Goal: Task Accomplishment & Management: Complete application form

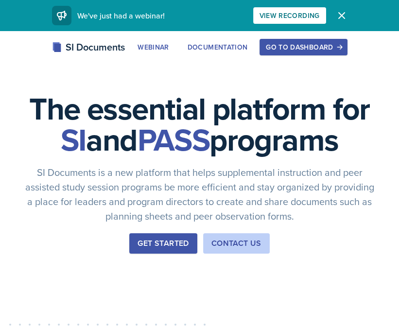
click at [318, 44] on div "Go to Dashboard" at bounding box center [303, 47] width 75 height 8
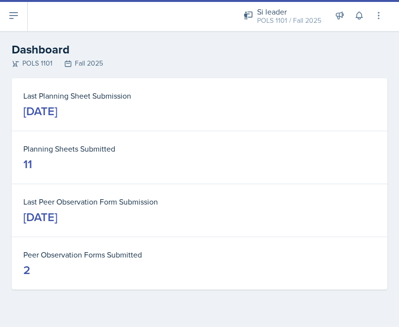
click at [20, 10] on button at bounding box center [14, 15] width 28 height 31
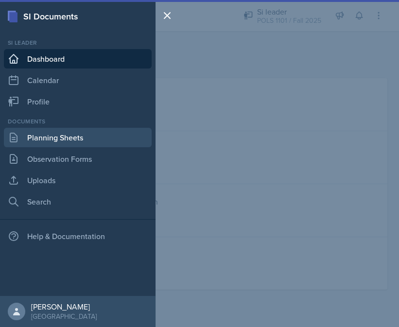
click at [55, 132] on link "Planning Sheets" at bounding box center [78, 137] width 148 height 19
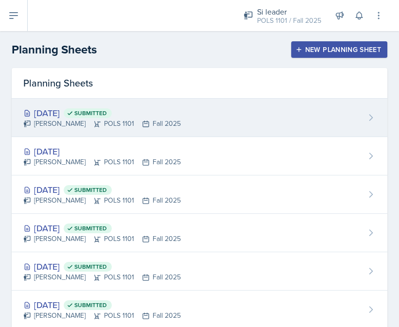
click at [219, 111] on div "Sep 24th, 2025 Submitted Destiny Hopson POLS 1101 Fall 2025" at bounding box center [200, 118] width 376 height 38
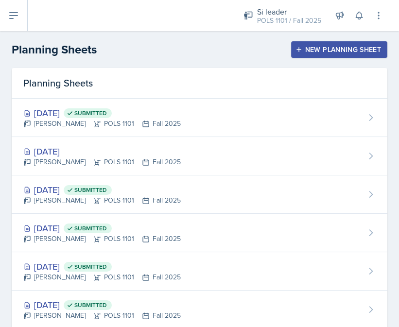
click at [308, 48] on div "New Planning Sheet" at bounding box center [340, 50] width 84 height 8
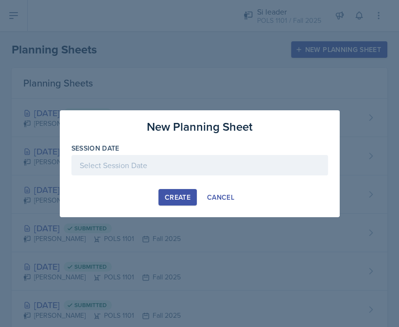
click at [185, 173] on div at bounding box center [199, 165] width 257 height 20
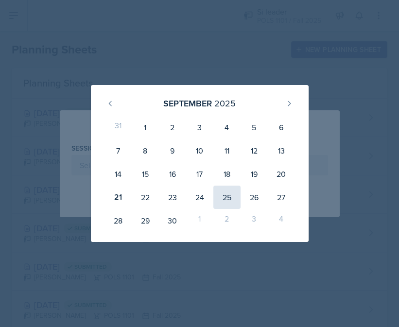
click at [224, 198] on div "25" at bounding box center [226, 197] width 27 height 23
type input "September 25th, 2025"
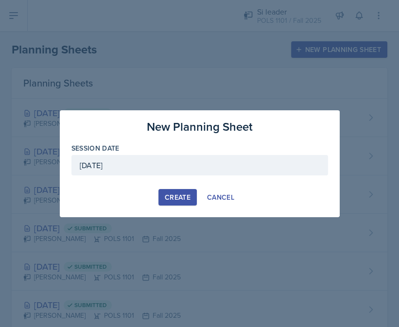
click at [179, 197] on div "Create" at bounding box center [178, 197] width 26 height 8
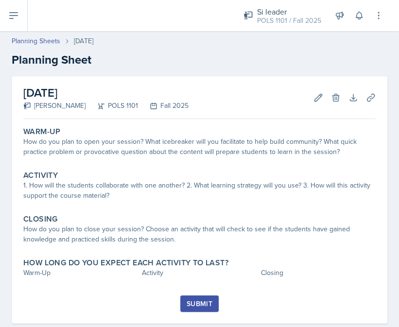
click at [20, 18] on button at bounding box center [14, 15] width 28 height 31
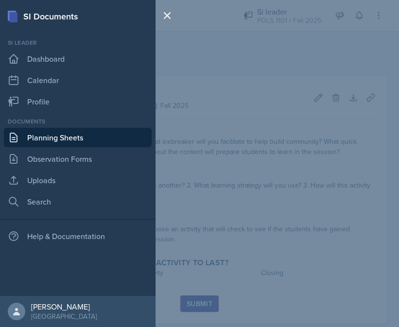
click at [237, 41] on div "SI Documents Si leader Dashboard Calendar Profile Documents Planning Sheets Obs…" at bounding box center [199, 163] width 399 height 327
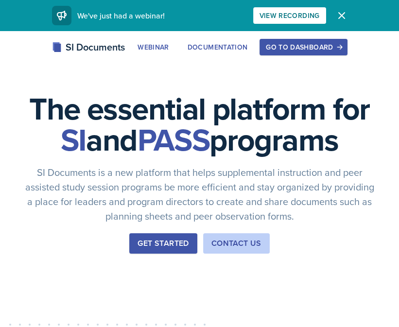
click at [297, 43] on div "Go to Dashboard" at bounding box center [303, 47] width 75 height 8
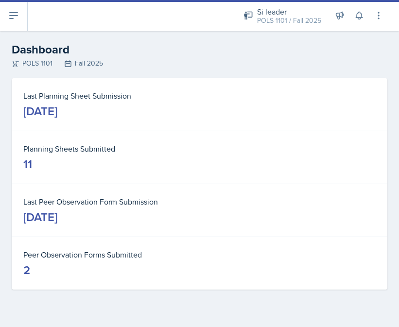
click at [10, 11] on icon at bounding box center [14, 16] width 12 height 12
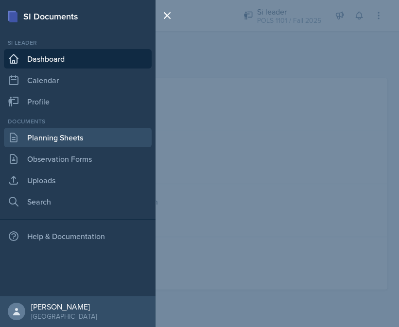
click at [70, 132] on link "Planning Sheets" at bounding box center [78, 137] width 148 height 19
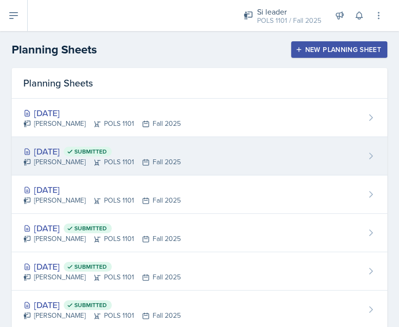
click at [168, 146] on div "Sep 24th, 2025 Submitted" at bounding box center [102, 151] width 158 height 13
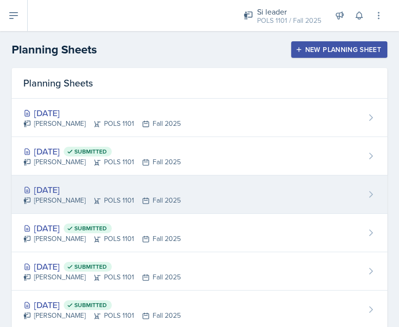
click at [119, 180] on div "Sep 22nd, 2025 Destiny Hopson POLS 1101 Fall 2025" at bounding box center [200, 194] width 376 height 38
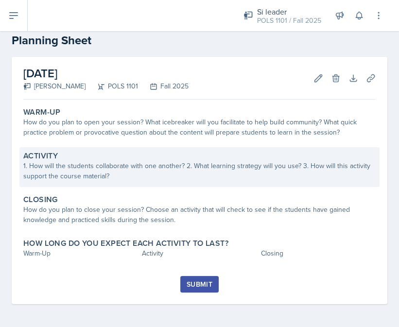
scroll to position [19, 0]
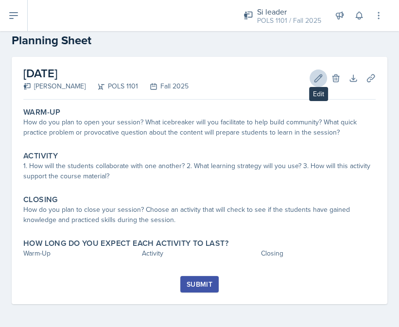
click at [314, 78] on icon at bounding box center [319, 78] width 10 height 10
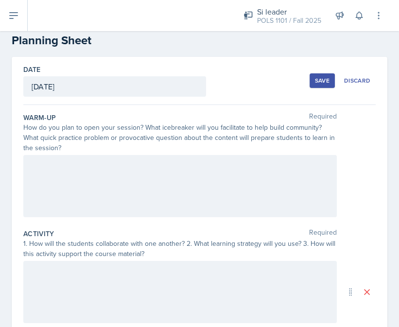
click at [211, 168] on div at bounding box center [180, 186] width 314 height 62
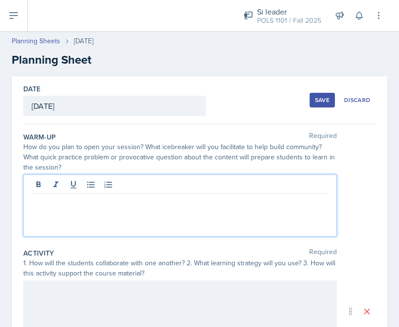
scroll to position [0, 0]
click at [19, 18] on icon at bounding box center [14, 16] width 12 height 12
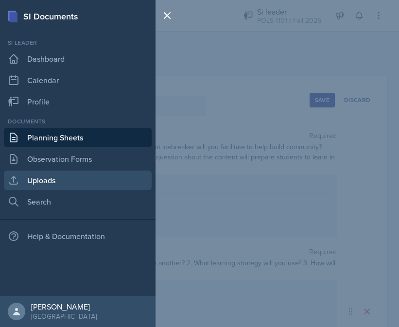
click at [36, 183] on link "Uploads" at bounding box center [78, 180] width 148 height 19
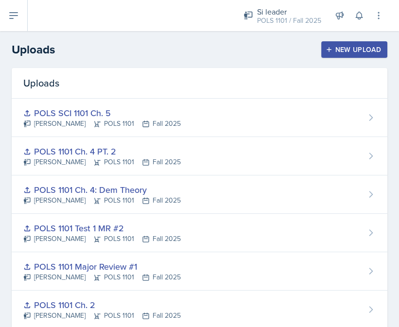
click at [353, 53] on div "New Upload" at bounding box center [355, 50] width 54 height 8
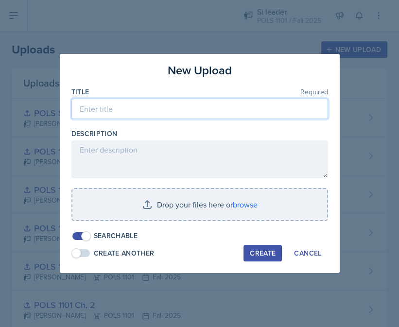
click at [205, 103] on input at bounding box center [199, 109] width 257 height 20
type input "M"
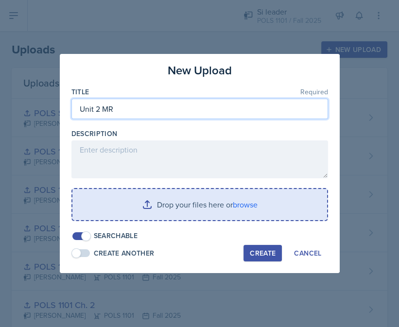
type input "Unit 2 MR"
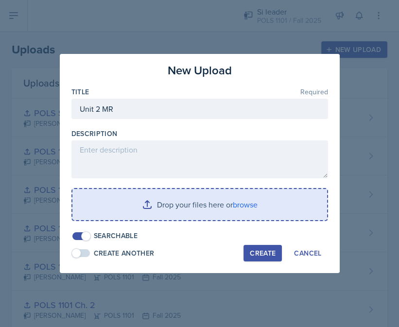
click at [244, 211] on input "file" at bounding box center [199, 204] width 255 height 31
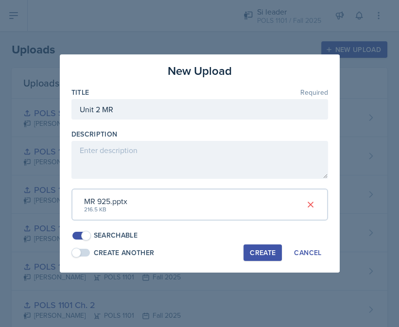
click at [272, 251] on div "Create" at bounding box center [263, 253] width 26 height 8
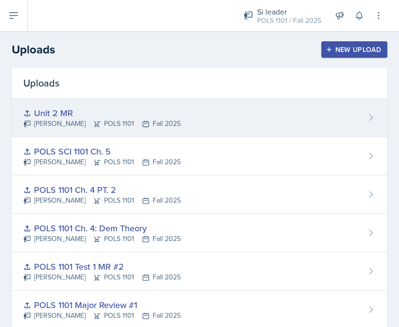
click at [363, 118] on div "Unit 2 MR Destiny Hopson POLS 1101 Fall 2025" at bounding box center [200, 118] width 376 height 38
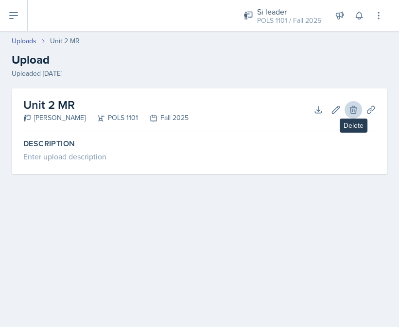
click at [353, 112] on icon at bounding box center [354, 110] width 10 height 10
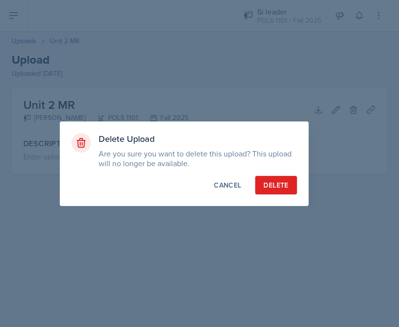
click at [277, 184] on div "Delete" at bounding box center [275, 185] width 25 height 10
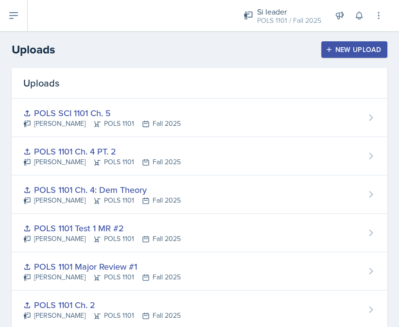
click at [348, 48] on div "New Upload" at bounding box center [355, 50] width 54 height 8
click at [0, 0] on div at bounding box center [0, 0] width 0 height 0
click at [346, 52] on div "New Upload" at bounding box center [355, 50] width 54 height 8
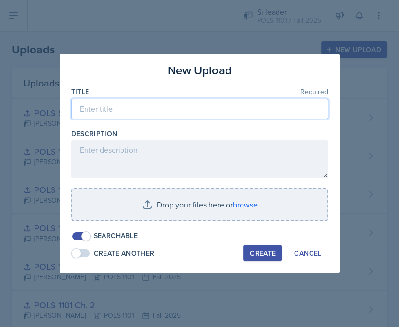
click at [239, 102] on input at bounding box center [199, 109] width 257 height 20
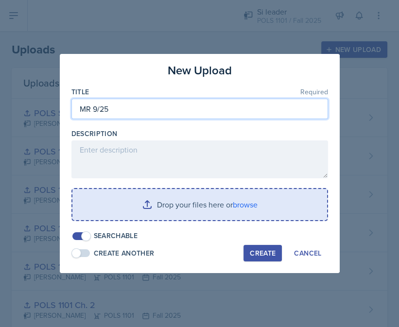
type input "MR 9/25"
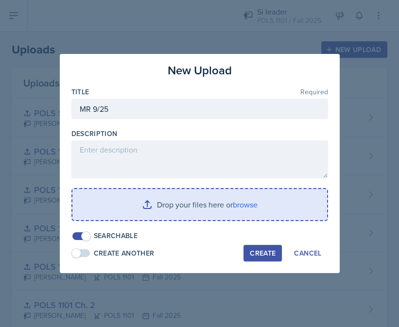
click at [253, 209] on input "file" at bounding box center [199, 204] width 255 height 31
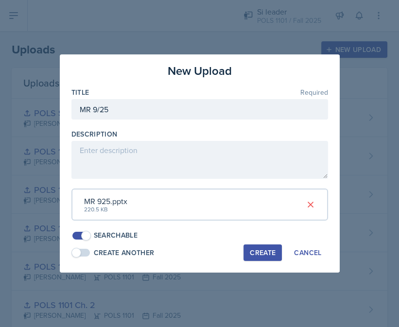
click at [264, 249] on div "Create" at bounding box center [263, 253] width 26 height 8
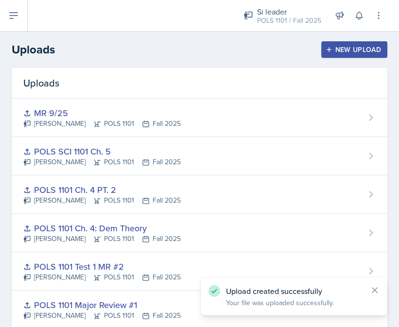
click at [14, 25] on button at bounding box center [14, 15] width 28 height 31
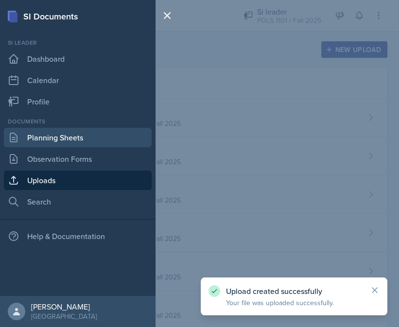
click at [76, 133] on link "Planning Sheets" at bounding box center [78, 137] width 148 height 19
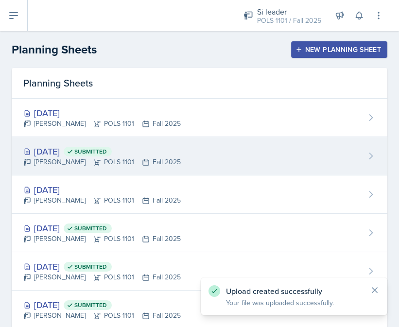
click at [159, 137] on div "Sep 24th, 2025 Submitted Destiny Hopson POLS 1101 Fall 2025" at bounding box center [200, 156] width 376 height 38
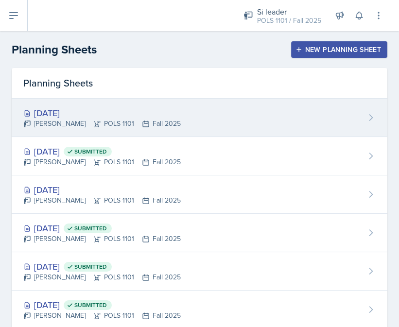
click at [105, 119] on div "Destiny Hopson POLS 1101 Fall 2025" at bounding box center [102, 124] width 158 height 10
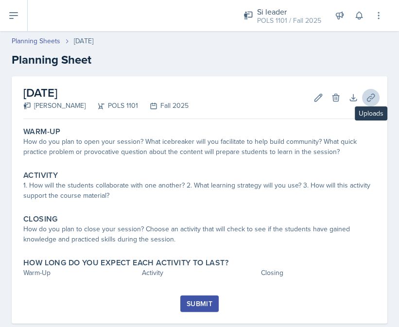
click at [365, 97] on button "Uploads" at bounding box center [371, 98] width 18 height 18
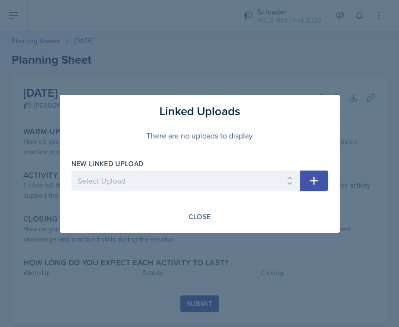
click at [321, 171] on button "button" at bounding box center [314, 181] width 28 height 20
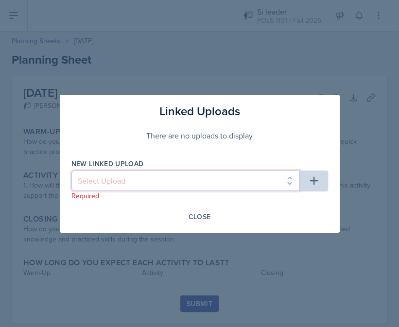
select select "c5092502-32e6-4e83-8d4e-61f5bc297790"
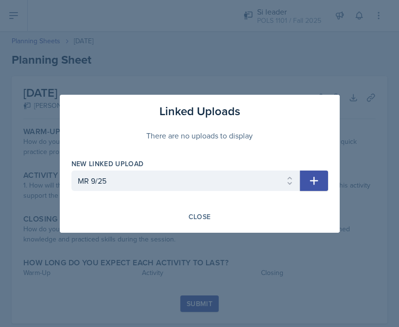
click at [317, 176] on icon "button" at bounding box center [314, 181] width 12 height 12
select select
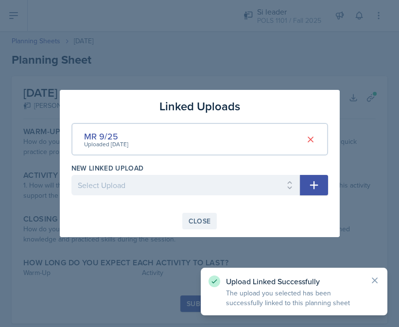
drag, startPoint x: 203, startPoint y: 220, endPoint x: 209, endPoint y: 219, distance: 5.9
click at [202, 220] on div "Close" at bounding box center [200, 221] width 22 height 8
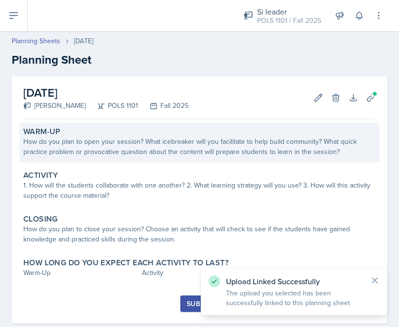
click at [216, 142] on div "How do you plan to open your session? What icebreaker will you facilitate to he…" at bounding box center [199, 147] width 352 height 20
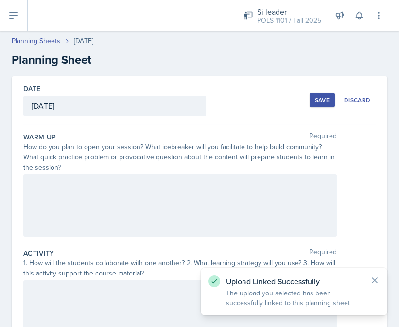
click at [210, 196] on div at bounding box center [180, 206] width 314 height 62
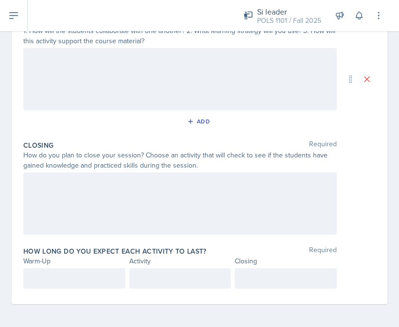
scroll to position [232, 0]
click at [101, 272] on div at bounding box center [74, 279] width 102 height 20
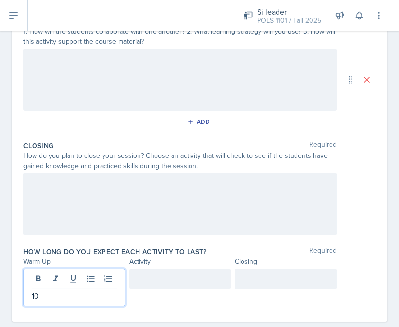
click at [156, 282] on div at bounding box center [180, 279] width 102 height 20
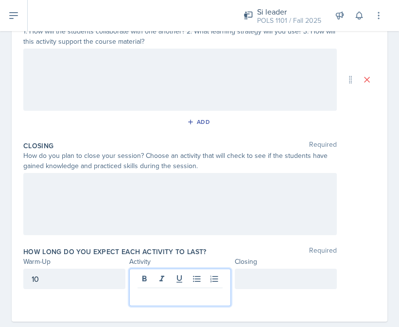
click at [69, 279] on div "10" at bounding box center [74, 279] width 102 height 20
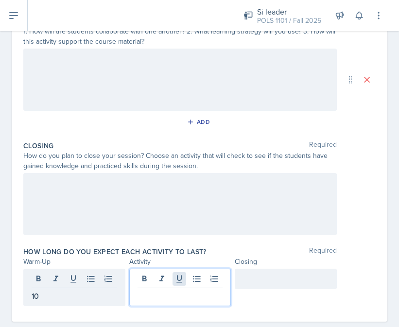
click at [176, 277] on div at bounding box center [180, 287] width 102 height 37
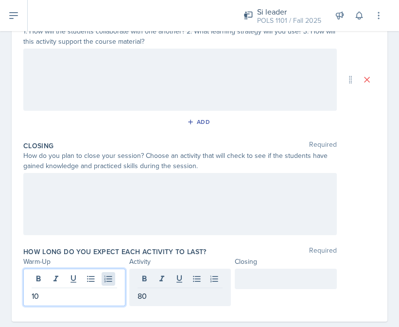
click at [103, 280] on div "10" at bounding box center [74, 287] width 102 height 37
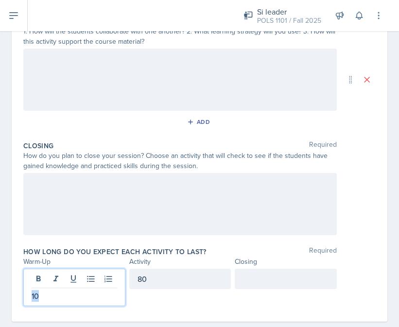
drag, startPoint x: 84, startPoint y: 295, endPoint x: 16, endPoint y: 291, distance: 68.2
click at [16, 291] on div "Date September 25th, 2025 September 2025 31 1 2 3 4 5 6 7 8 9 10 11 12 13 14 15…" at bounding box center [200, 82] width 376 height 477
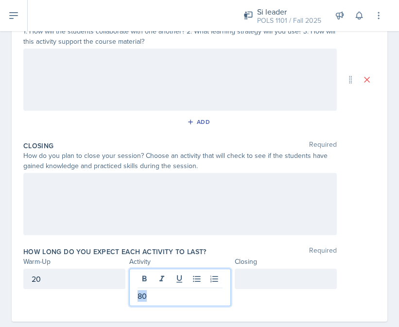
drag, startPoint x: 155, startPoint y: 277, endPoint x: 158, endPoint y: 298, distance: 21.5
click at [158, 298] on p "80" at bounding box center [181, 296] width 86 height 12
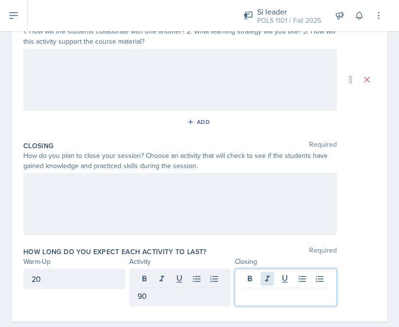
click at [274, 282] on div at bounding box center [286, 287] width 102 height 37
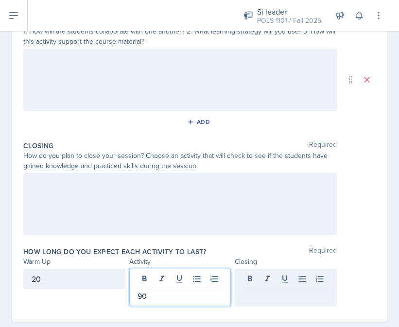
click at [166, 276] on div "90" at bounding box center [180, 287] width 102 height 37
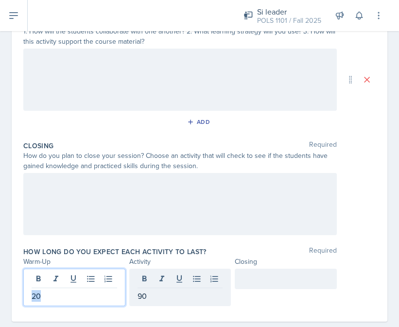
drag, startPoint x: 78, startPoint y: 273, endPoint x: 71, endPoint y: 309, distance: 36.6
click at [71, 309] on div "How long do you expect each activity to last? Required Warm-Up Activity Closing…" at bounding box center [199, 278] width 352 height 71
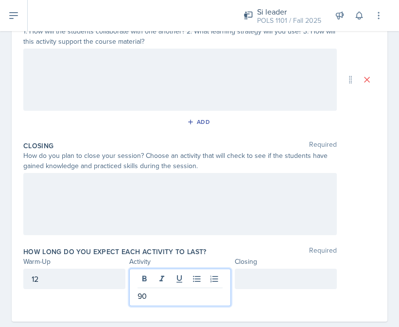
click at [200, 280] on div "90" at bounding box center [180, 287] width 102 height 37
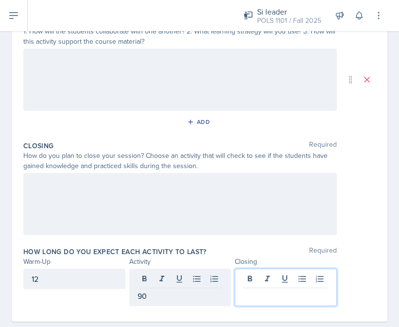
click at [263, 279] on div at bounding box center [286, 287] width 102 height 37
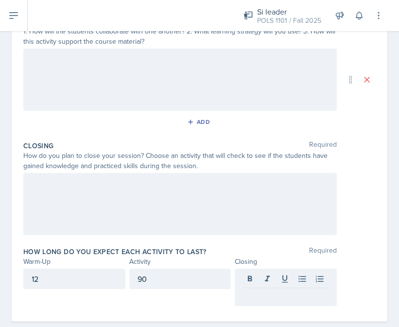
click at [180, 269] on div "90" at bounding box center [180, 279] width 102 height 20
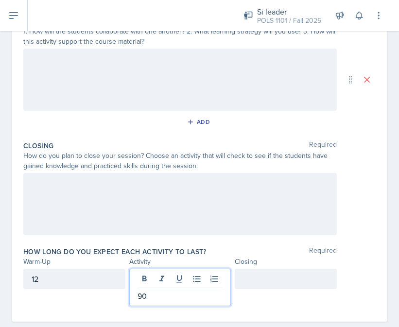
click at [252, 284] on div at bounding box center [286, 279] width 102 height 20
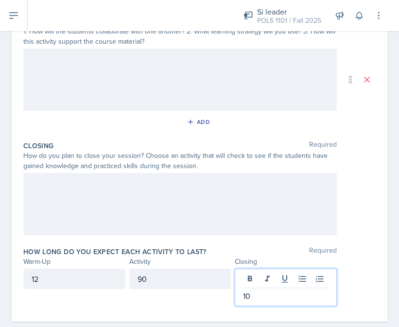
click at [175, 275] on div "90" at bounding box center [180, 279] width 102 height 20
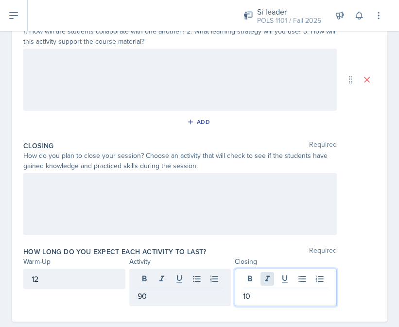
click at [266, 279] on div "10" at bounding box center [286, 287] width 102 height 37
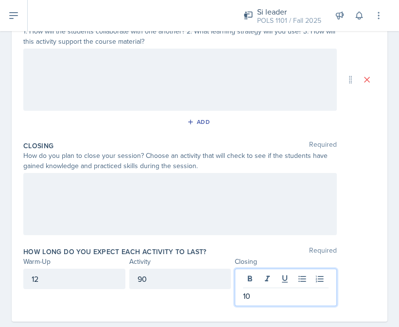
click at [267, 290] on p "10" at bounding box center [286, 296] width 86 height 12
click at [208, 263] on div "Activity" at bounding box center [180, 262] width 102 height 10
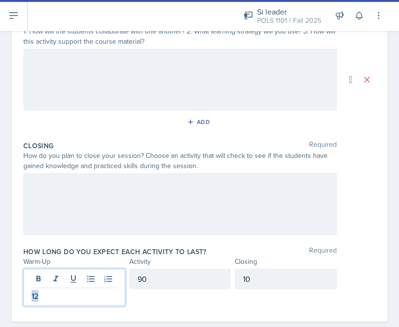
drag, startPoint x: 104, startPoint y: 276, endPoint x: 64, endPoint y: 303, distance: 47.9
click at [64, 303] on div "12" at bounding box center [74, 287] width 102 height 37
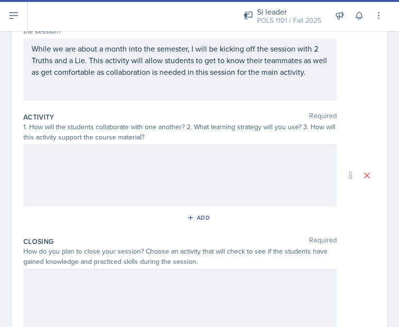
scroll to position [85, 0]
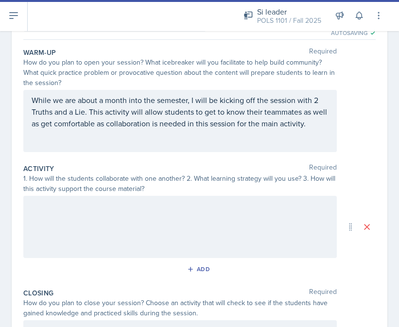
click at [109, 233] on div at bounding box center [180, 227] width 314 height 62
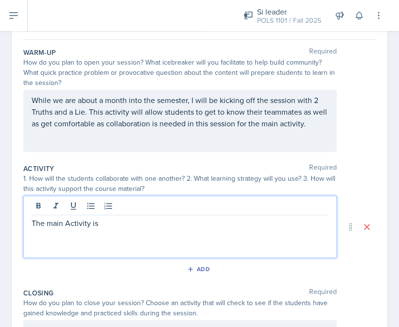
click at [69, 222] on p "The main Activity is" at bounding box center [180, 223] width 297 height 12
click at [113, 219] on p "The main activity is" at bounding box center [180, 223] width 297 height 12
drag, startPoint x: 99, startPoint y: 221, endPoint x: 138, endPoint y: 221, distance: 38.9
click at [138, 221] on p "The main activity is Jeopardy" at bounding box center [180, 223] width 297 height 12
click at [133, 223] on p "The main activity is Jeopardy" at bounding box center [180, 223] width 297 height 12
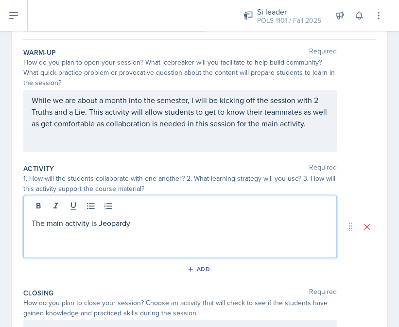
click at [154, 258] on div "Activity Required 1. How will the students collaborate with one another? 2. Wha…" at bounding box center [199, 222] width 352 height 124
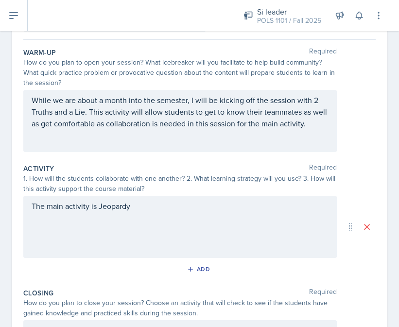
click at [140, 244] on div "The main activity is Jeopardy" at bounding box center [180, 227] width 314 height 62
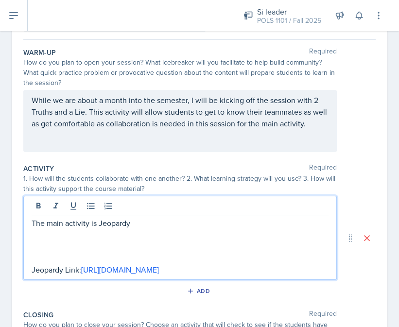
click at [234, 217] on p "The main activity is Jeopardy" at bounding box center [180, 223] width 297 height 12
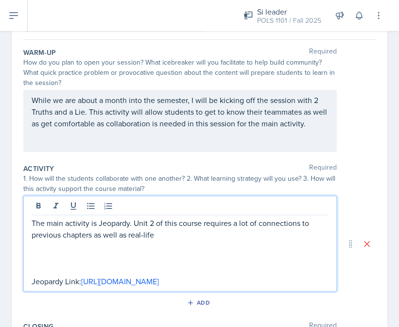
drag, startPoint x: 128, startPoint y: 235, endPoint x: 172, endPoint y: 235, distance: 43.8
click at [172, 235] on p "The main activity is Jeopardy. Unit 2 of this course requires a lot of connecti…" at bounding box center [180, 228] width 297 height 23
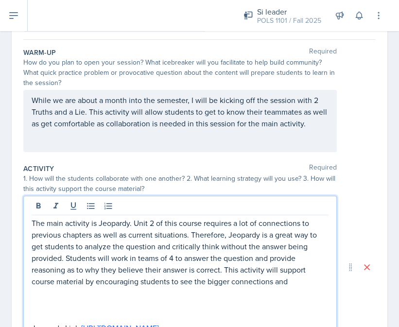
drag, startPoint x: 233, startPoint y: 281, endPoint x: 313, endPoint y: 281, distance: 79.2
click at [313, 281] on p "The main activity is Jeopardy. Unit 2 of this course requires a lot of connecti…" at bounding box center [180, 252] width 297 height 70
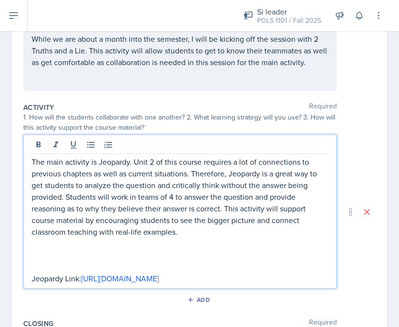
scroll to position [191, 0]
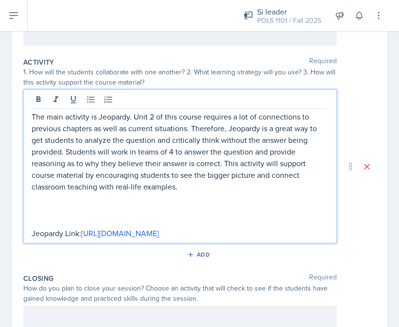
click at [299, 247] on div "Add" at bounding box center [199, 256] width 352 height 18
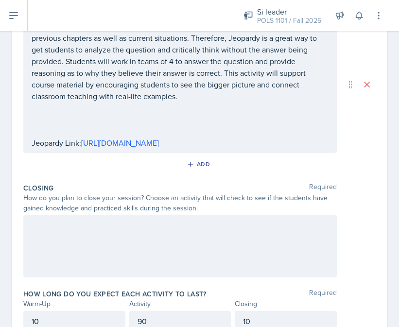
scroll to position [304, 0]
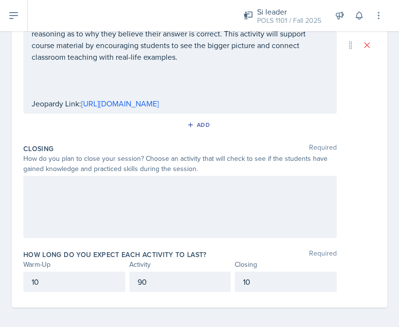
click at [270, 217] on div at bounding box center [180, 207] width 314 height 62
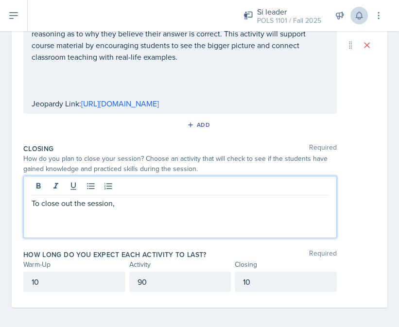
click at [351, 11] on button at bounding box center [359, 16] width 18 height 18
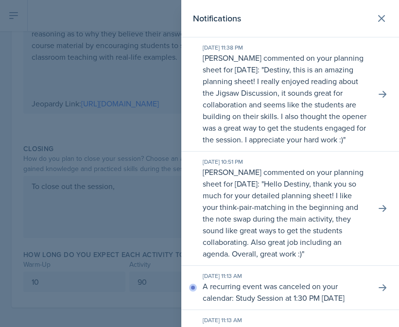
click at [156, 98] on div at bounding box center [199, 163] width 399 height 327
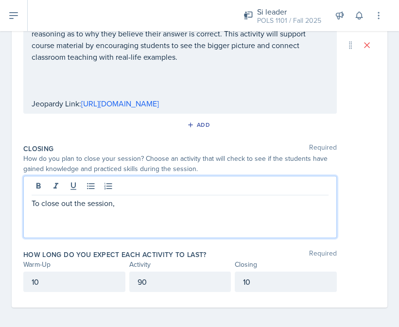
click at [137, 183] on div "To close out the session," at bounding box center [180, 207] width 314 height 62
click at [208, 199] on p "To close out the session, Burak and I will conduct a Confidence" at bounding box center [180, 203] width 297 height 12
click at [264, 199] on p "To close out the session, Burak and I will conduct a Test Confidence" at bounding box center [180, 203] width 297 height 12
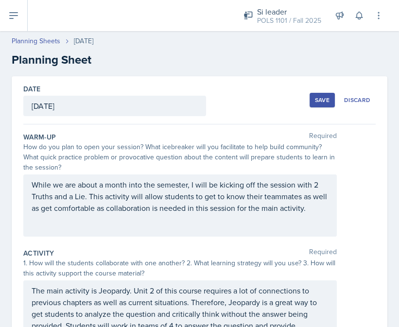
scroll to position [0, 0]
click at [324, 105] on button "Save" at bounding box center [322, 100] width 25 height 15
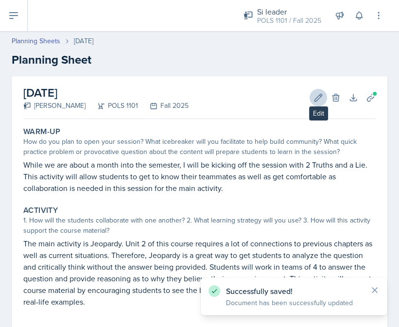
click at [314, 98] on icon at bounding box center [319, 98] width 10 height 10
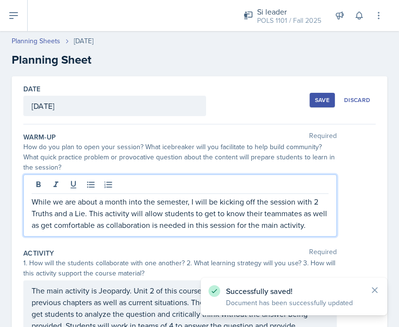
click at [290, 179] on div "While we are about a month into the semester, I will be kicking off the session…" at bounding box center [180, 206] width 314 height 62
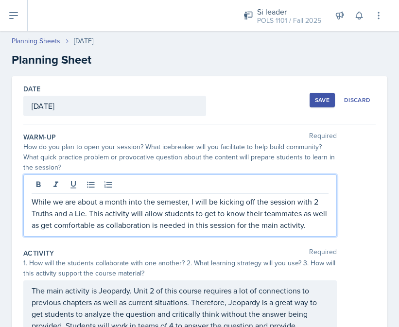
click at [290, 228] on p "While we are about a month into the semester, I will be kicking off the session…" at bounding box center [180, 213] width 297 height 35
click at [315, 228] on p "While we are about a month into the semester, I will be kicking off the session…" at bounding box center [180, 213] width 297 height 35
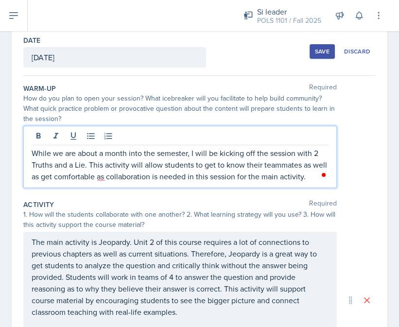
scroll to position [61, 0]
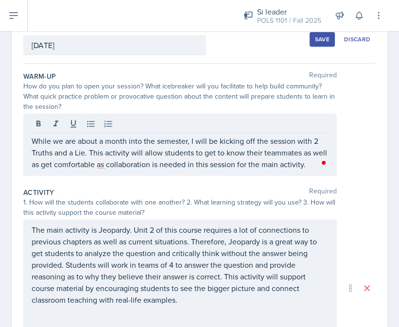
click at [324, 165] on div "Open Grammarly. 1 suggestions." at bounding box center [323, 162] width 5 height 5
click at [324, 164] on div "1" at bounding box center [321, 161] width 11 height 11
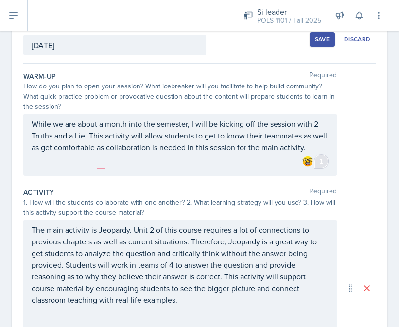
click at [324, 164] on div "While we are about a month into the semester, I will be kicking off the session…" at bounding box center [180, 145] width 314 height 62
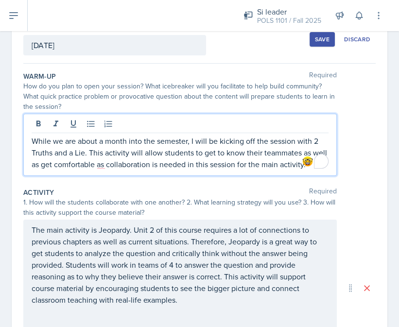
click at [304, 171] on div "While we are about a month into the semester, I will be kicking off the session…" at bounding box center [180, 145] width 314 height 62
click at [317, 168] on p "While we are about a month into the semester, I will be kicking off the session…" at bounding box center [180, 152] width 297 height 35
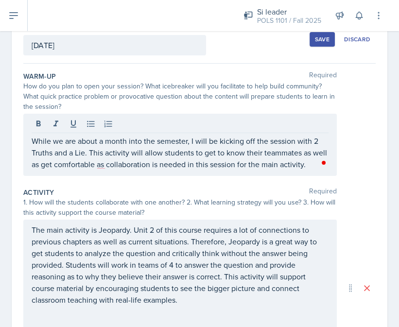
click at [324, 162] on div "Open Grammarly. 1 suggestions." at bounding box center [323, 162] width 5 height 5
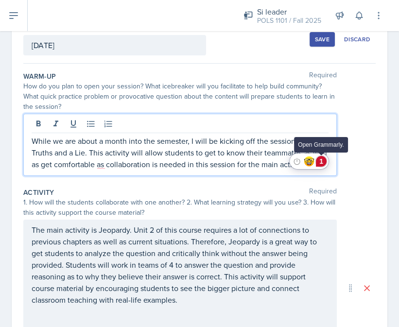
click at [324, 163] on div "1" at bounding box center [321, 161] width 11 height 11
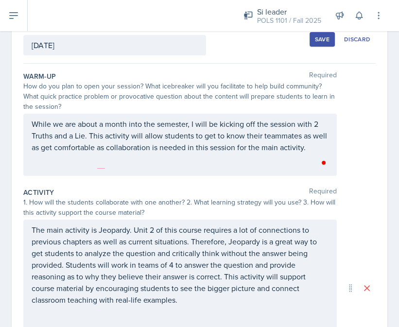
click at [324, 163] on div "While we are about a month into the semester, I will be kicking off the session…" at bounding box center [180, 145] width 314 height 62
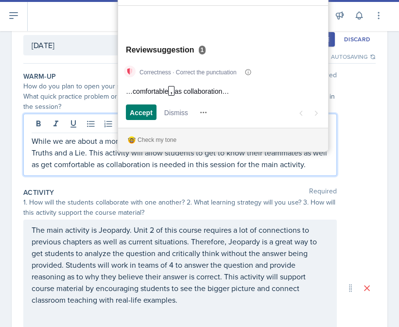
click at [324, 163] on p "While we are about a month into the semester, I will be kicking off the session…" at bounding box center [180, 152] width 297 height 35
click at [149, 115] on span "Accept" at bounding box center [141, 112] width 23 height 10
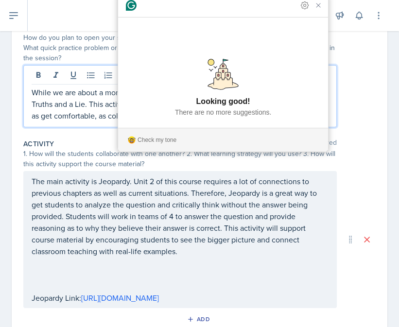
scroll to position [119, 0]
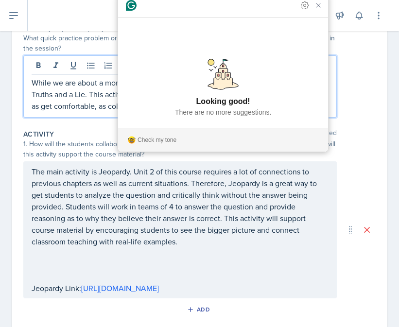
click at [214, 212] on p "The main activity is Jeopardy. Unit 2 of this course requires a lot of connecti…" at bounding box center [180, 207] width 297 height 82
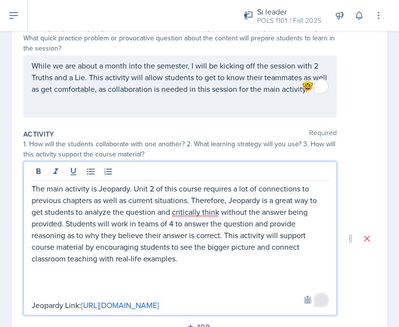
click at [318, 303] on div "1" at bounding box center [321, 301] width 12 height 12
click at [320, 301] on div "1" at bounding box center [321, 300] width 11 height 11
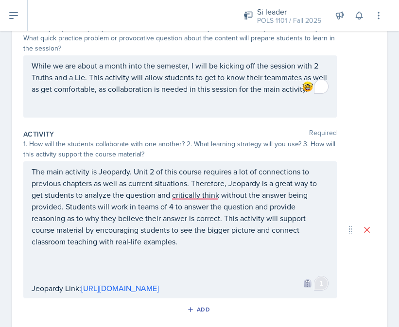
click at [318, 281] on div "1" at bounding box center [321, 283] width 11 height 11
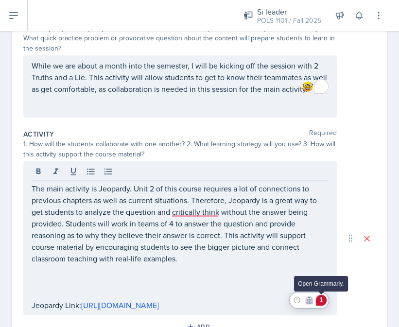
click at [322, 301] on div "1" at bounding box center [321, 300] width 11 height 11
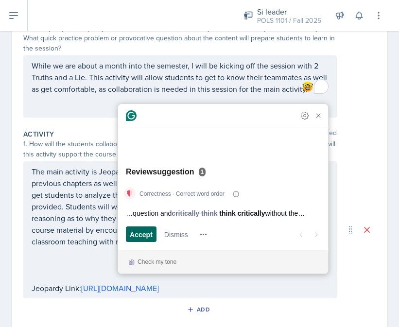
click at [141, 240] on div "Accept" at bounding box center [141, 235] width 23 height 16
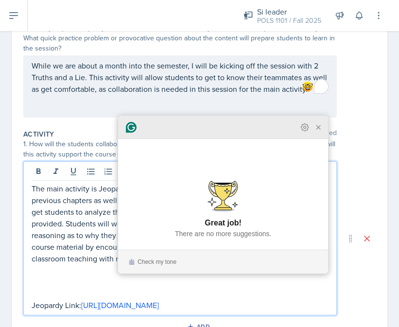
click at [323, 133] on icon "Close Grammarly Assistant" at bounding box center [319, 128] width 12 height 12
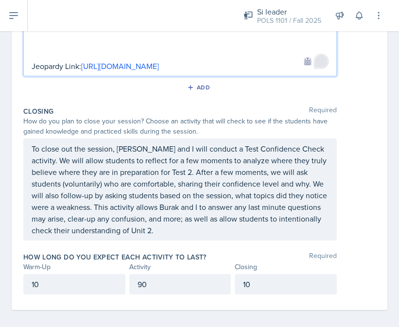
scroll to position [0, 0]
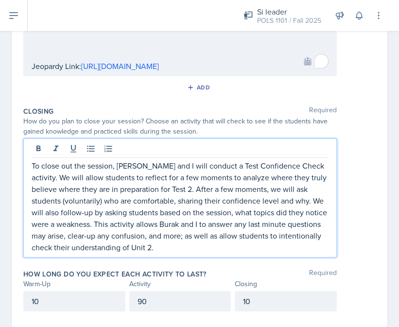
click at [194, 211] on p "To close out the session, Burak and I will conduct a Test Confidence Check acti…" at bounding box center [180, 206] width 297 height 93
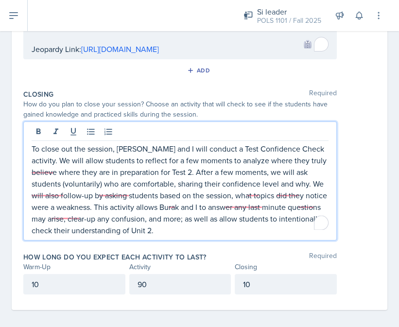
click at [323, 252] on span "Required" at bounding box center [323, 257] width 28 height 10
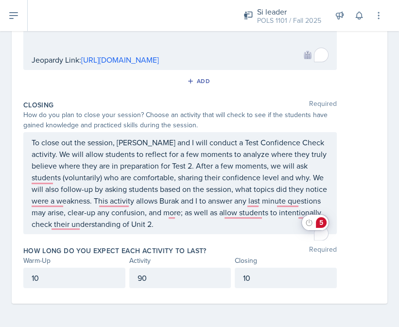
click at [320, 229] on html "SI Documents Si leader Dashboard Calendar Profile Documents Planning Sheets Obs…" at bounding box center [199, 163] width 399 height 327
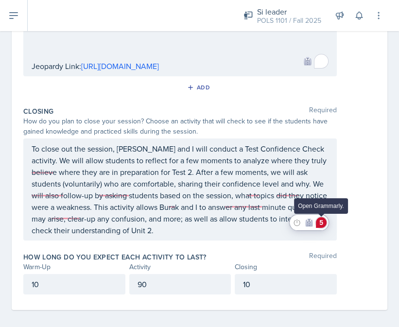
click at [320, 227] on div "5" at bounding box center [321, 222] width 11 height 11
click at [319, 224] on div "5" at bounding box center [321, 222] width 11 height 11
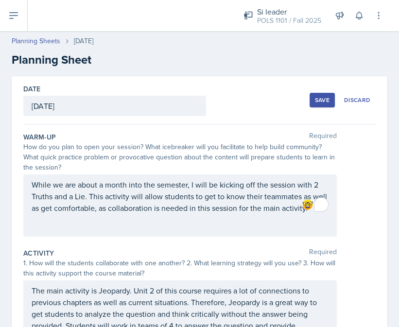
scroll to position [0, 0]
click at [318, 97] on div "Save" at bounding box center [322, 100] width 15 height 8
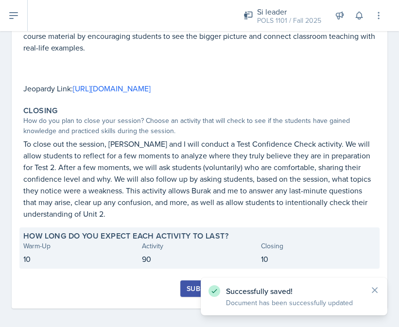
scroll to position [254, 0]
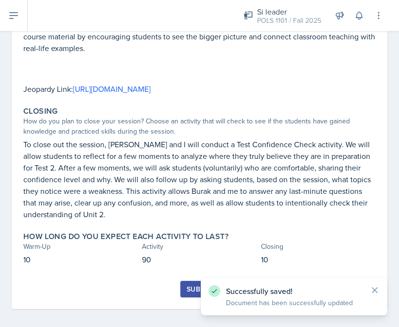
click at [188, 285] on div "Submit" at bounding box center [200, 289] width 26 height 8
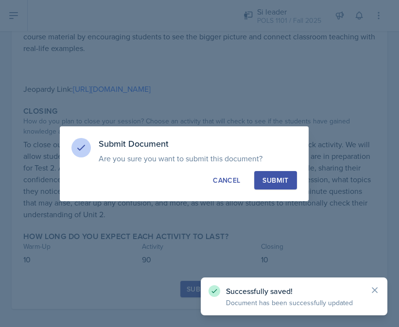
click at [278, 172] on button "Submit" at bounding box center [275, 180] width 42 height 18
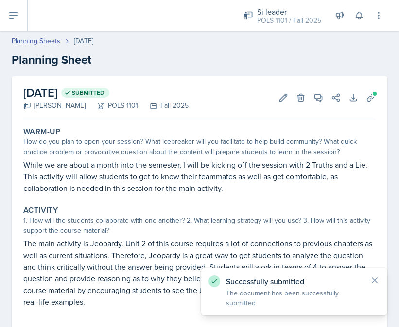
scroll to position [0, 0]
click at [38, 44] on link "Planning Sheets" at bounding box center [36, 41] width 49 height 10
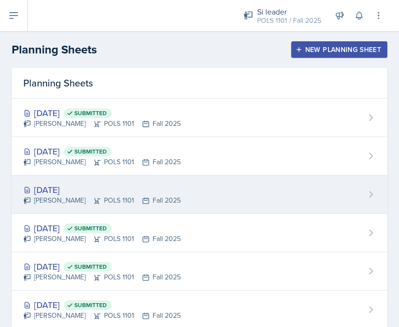
click at [222, 176] on div "Sep 22nd, 2025 Destiny Hopson POLS 1101 Fall 2025" at bounding box center [200, 194] width 376 height 38
click at [162, 200] on div "Destiny Hopson POLS 1101 Fall 2025" at bounding box center [102, 200] width 158 height 10
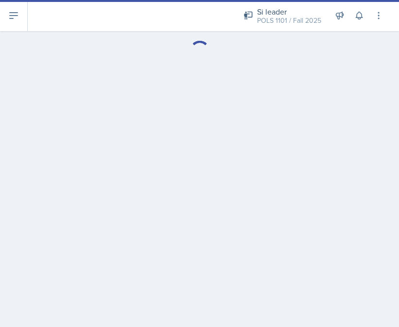
click at [18, 11] on icon at bounding box center [14, 16] width 12 height 12
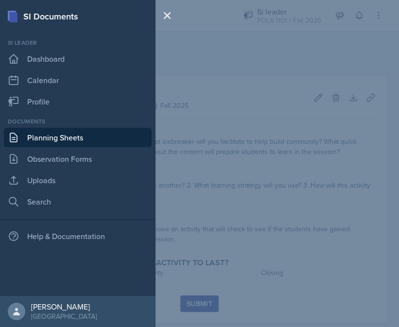
click at [278, 74] on div "SI Documents Si leader Dashboard Calendar Profile Documents Planning Sheets Obs…" at bounding box center [199, 163] width 399 height 327
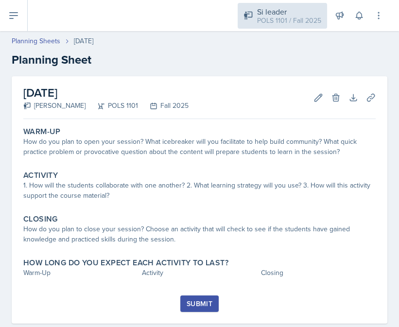
click at [281, 18] on div "POLS 1101 / Fall 2025" at bounding box center [289, 21] width 64 height 10
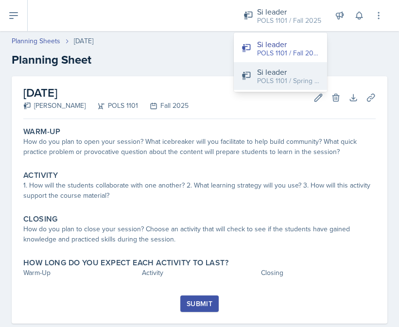
click at [273, 71] on div "Si leader" at bounding box center [288, 72] width 62 height 12
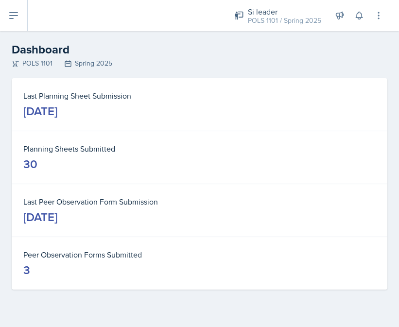
click at [29, 15] on div "Si leader POLS 1101 / Spring 2025 Si leader POLS 1101 / Fall 2025 Si leader POL…" at bounding box center [213, 15] width 371 height 31
click at [17, 13] on icon at bounding box center [14, 16] width 12 height 12
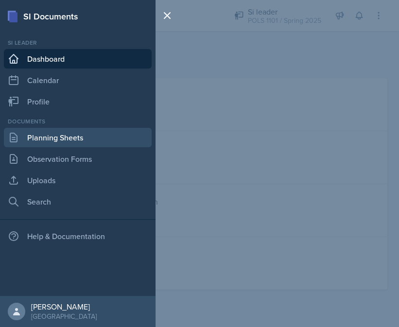
click at [54, 142] on link "Planning Sheets" at bounding box center [78, 137] width 148 height 19
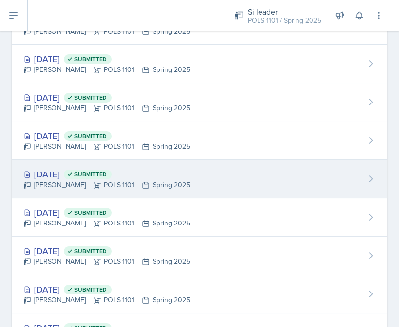
scroll to position [783, 0]
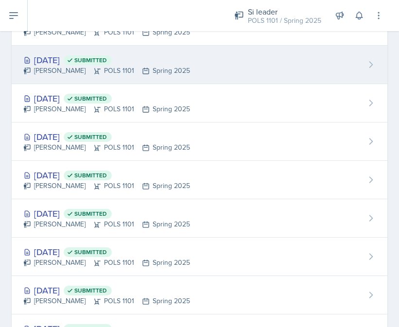
click at [143, 68] on icon at bounding box center [146, 71] width 6 height 6
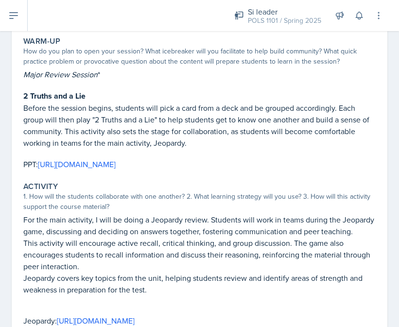
scroll to position [127, 0]
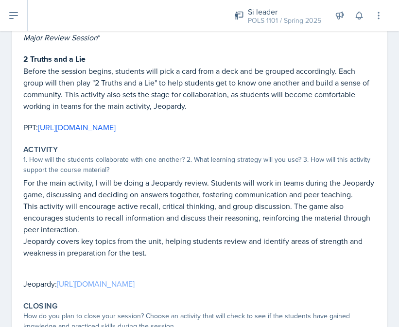
drag, startPoint x: 211, startPoint y: 277, endPoint x: 60, endPoint y: 277, distance: 151.7
click at [60, 278] on p "Jeopardy: https://jeopardylabs.com/edit2/123709740" at bounding box center [199, 284] width 352 height 12
copy p "https://jeopardylabs.com/edit2/123709740"
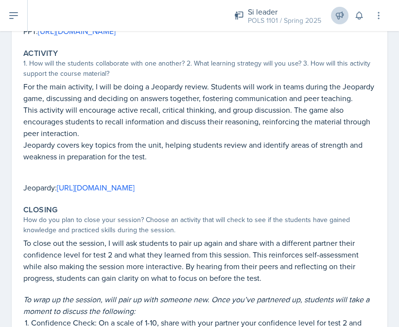
scroll to position [220, 0]
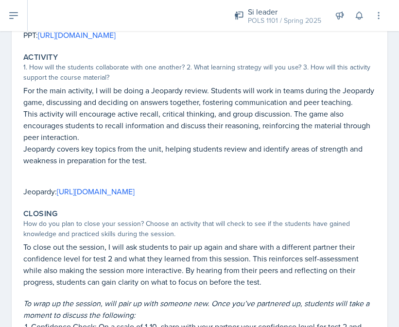
drag, startPoint x: 399, startPoint y: 27, endPoint x: 360, endPoint y: 53, distance: 46.9
click at [360, 53] on div "Activity" at bounding box center [199, 58] width 352 height 10
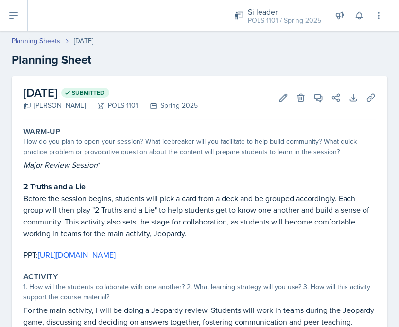
scroll to position [0, 0]
click at [51, 44] on link "Planning Sheets" at bounding box center [36, 41] width 49 height 10
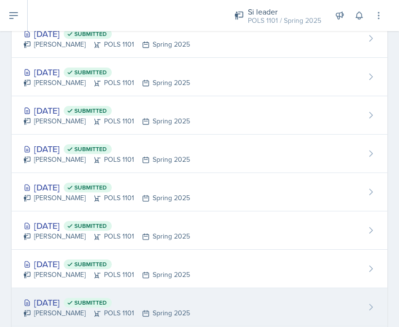
scroll to position [808, 0]
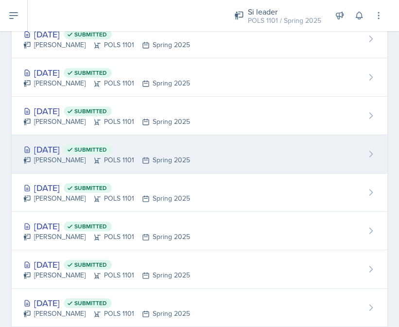
drag, startPoint x: 142, startPoint y: 116, endPoint x: 134, endPoint y: 140, distance: 25.8
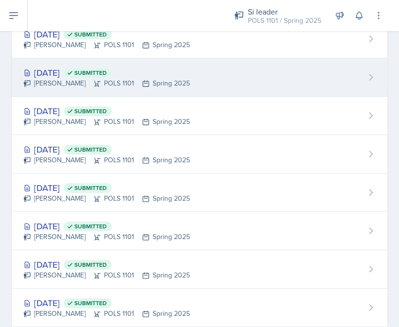
click at [115, 79] on div "Destiny Hopson POLS 1101 Spring 2025" at bounding box center [106, 83] width 167 height 10
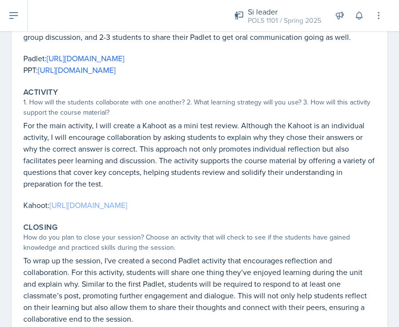
scroll to position [113, 0]
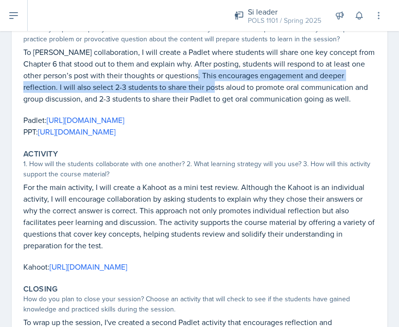
drag, startPoint x: 198, startPoint y: 71, endPoint x: 196, endPoint y: 87, distance: 16.2
click at [196, 87] on p "To [PERSON_NAME] collaboration, I will create a Padlet where students will shar…" at bounding box center [199, 75] width 352 height 58
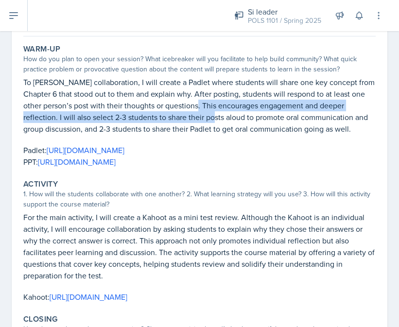
scroll to position [82, 0]
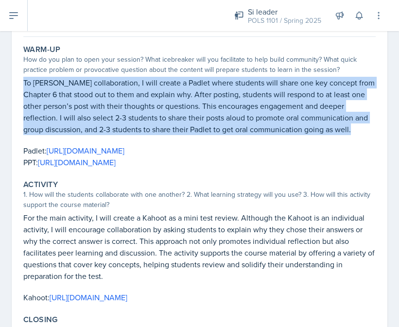
drag, startPoint x: 191, startPoint y: 74, endPoint x: 195, endPoint y: 135, distance: 60.4
click at [194, 135] on div "Warm-Up How do you plan to open your session? What icebreaker will you facilita…" at bounding box center [199, 106] width 360 height 131
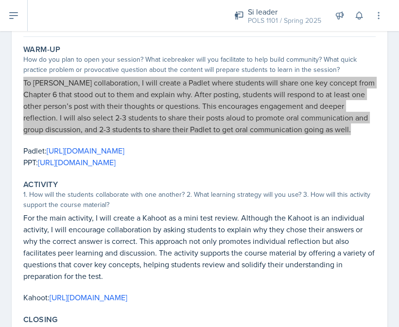
click at [77, 126] on p "To [PERSON_NAME] collaboration, I will create a Padlet where students will shar…" at bounding box center [199, 106] width 352 height 58
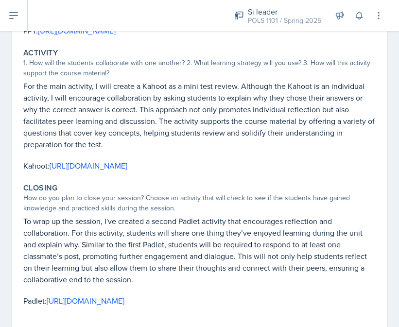
scroll to position [214, 0]
click at [127, 160] on link "[URL][DOMAIN_NAME]" at bounding box center [89, 165] width 78 height 11
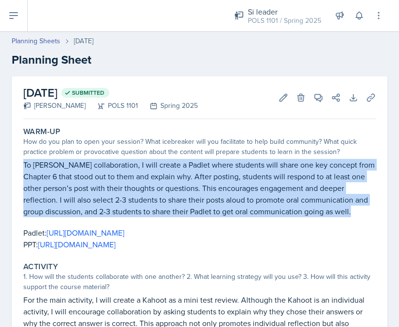
scroll to position [0, 0]
click at [368, 94] on icon at bounding box center [371, 98] width 10 height 10
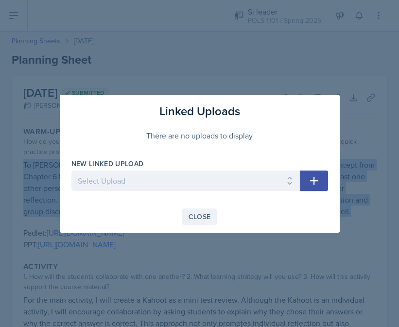
click at [207, 216] on div "Close" at bounding box center [200, 217] width 22 height 8
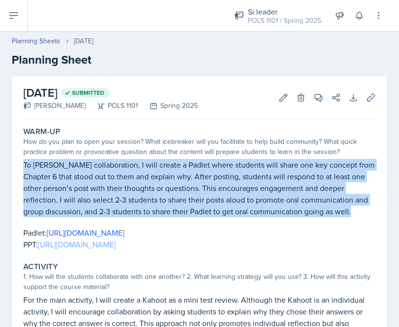
click at [116, 242] on link "[URL][DOMAIN_NAME]" at bounding box center [77, 244] width 78 height 11
click at [124, 230] on link "[URL][DOMAIN_NAME]" at bounding box center [86, 233] width 78 height 11
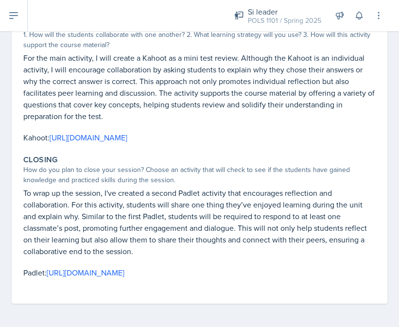
scroll to position [248, 0]
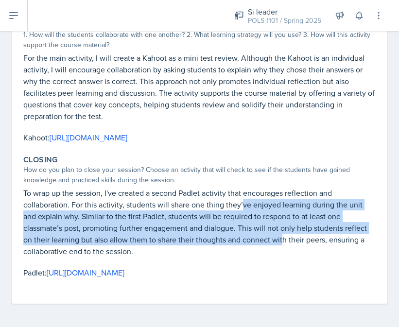
drag, startPoint x: 242, startPoint y: 200, endPoint x: 253, endPoint y: 239, distance: 40.5
click at [253, 240] on p "To wrap up the session, I've created a second Padlet activity that encourages r…" at bounding box center [199, 222] width 352 height 70
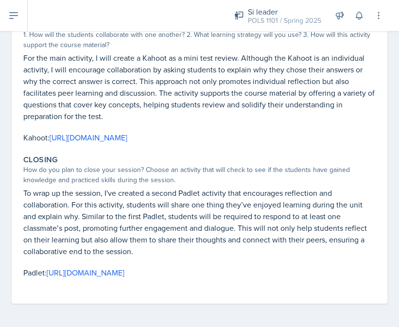
click at [295, 192] on p "To wrap up the session, I've created a second Padlet activity that encourages r…" at bounding box center [199, 222] width 352 height 70
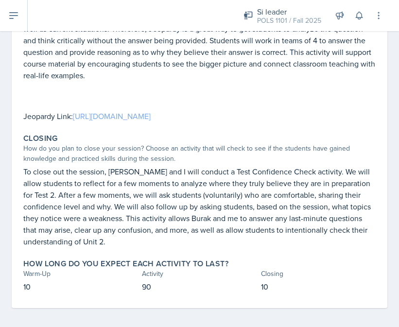
scroll to position [226, 0]
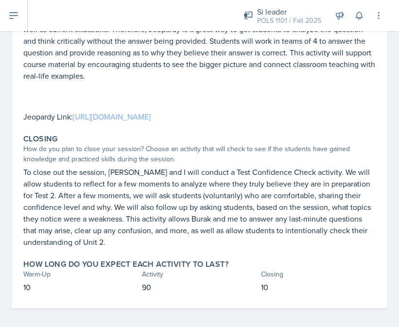
click at [140, 115] on link "[URL][DOMAIN_NAME]" at bounding box center [112, 116] width 78 height 11
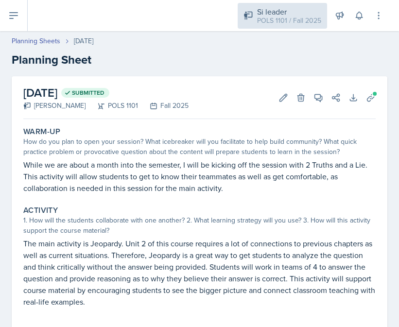
scroll to position [0, 0]
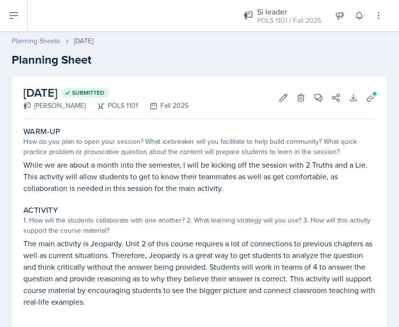
click at [35, 42] on link "Planning Sheets" at bounding box center [36, 41] width 49 height 10
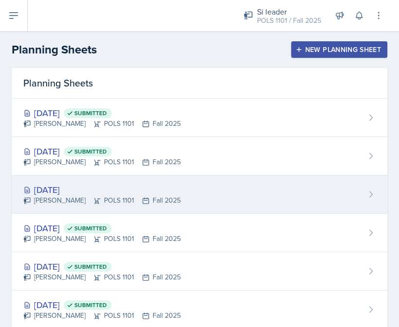
click at [122, 181] on div "[DATE] [PERSON_NAME] POLS 1101 Fall 2025" at bounding box center [200, 194] width 376 height 38
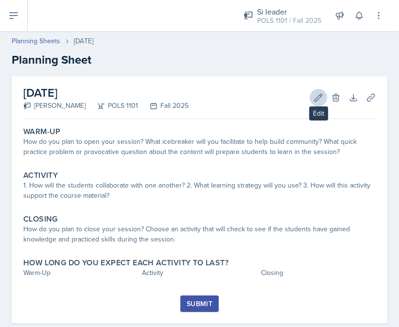
click at [318, 89] on button "Edit" at bounding box center [319, 98] width 18 height 18
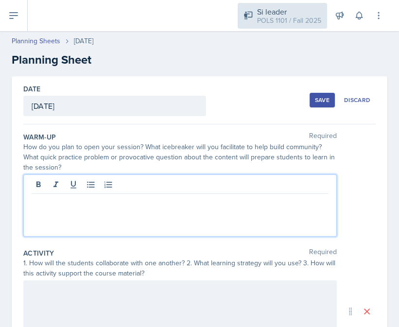
drag, startPoint x: 289, startPoint y: 181, endPoint x: 311, endPoint y: 18, distance: 164.3
click at [289, 181] on div at bounding box center [180, 206] width 314 height 62
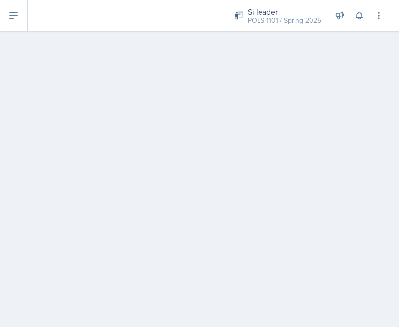
click at [18, 28] on button at bounding box center [14, 15] width 28 height 31
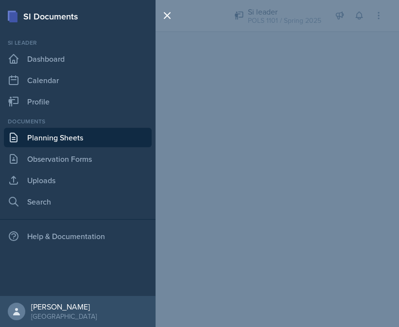
click at [243, 47] on div "SI Documents Si leader Dashboard Calendar Profile Documents Planning Sheets Obs…" at bounding box center [199, 163] width 399 height 327
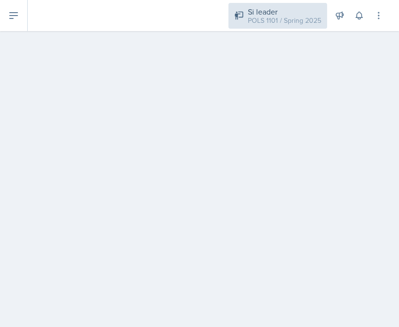
click at [255, 20] on div "POLS 1101 / Spring 2025" at bounding box center [284, 21] width 73 height 10
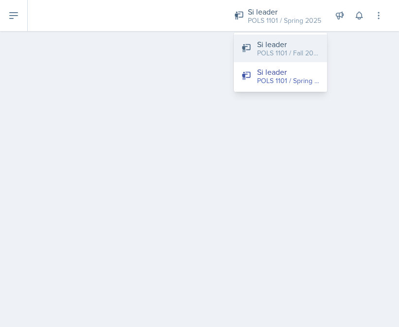
click at [257, 42] on div "Si leader" at bounding box center [288, 44] width 62 height 12
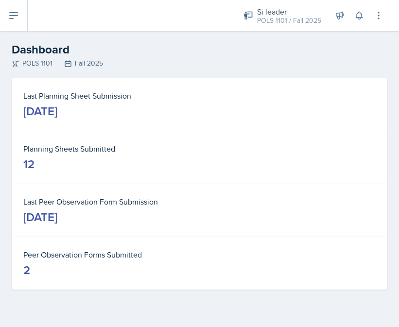
click at [18, 15] on icon at bounding box center [14, 16] width 12 height 12
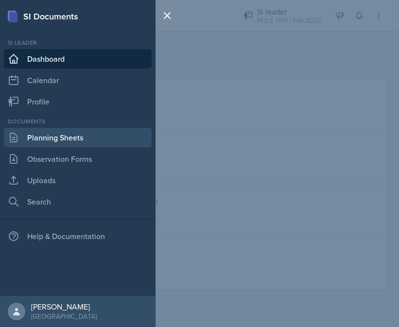
click at [72, 139] on link "Planning Sheets" at bounding box center [78, 137] width 148 height 19
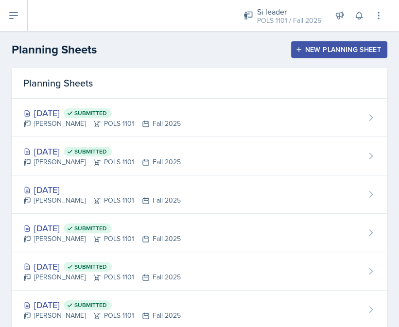
click at [16, 16] on icon at bounding box center [14, 16] width 8 height 6
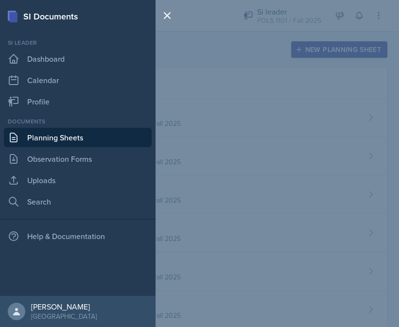
click at [172, 141] on div at bounding box center [169, 163] width 27 height 327
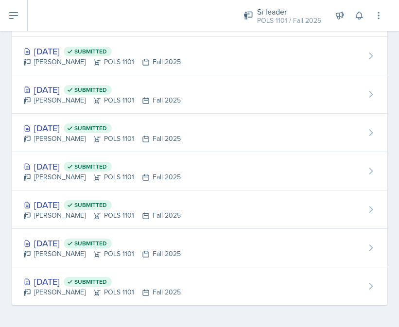
scroll to position [292, 0]
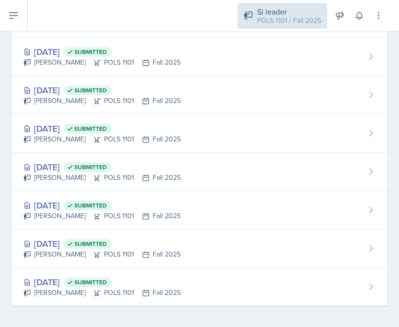
click at [276, 12] on div "Si leader" at bounding box center [289, 12] width 64 height 12
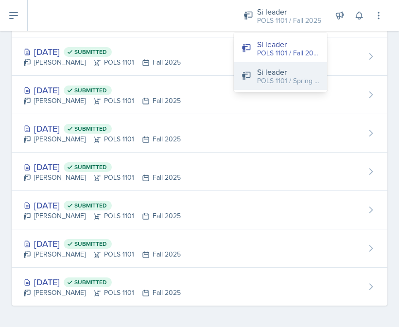
click at [263, 79] on div "POLS 1101 / Spring 2025" at bounding box center [288, 81] width 62 height 10
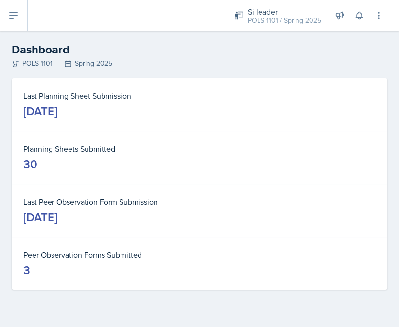
click at [20, 21] on button at bounding box center [14, 15] width 28 height 31
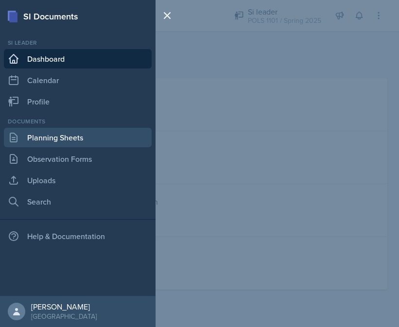
click at [70, 133] on link "Planning Sheets" at bounding box center [78, 137] width 148 height 19
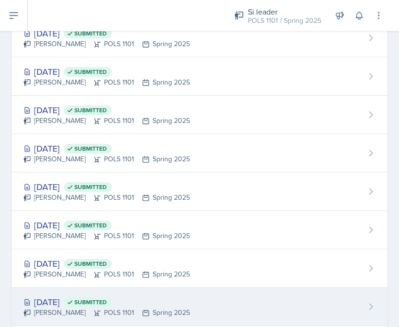
scroll to position [467, 0]
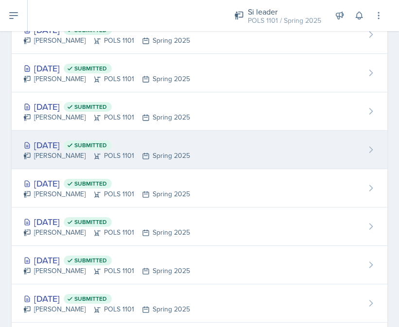
click at [103, 143] on span "Submitted" at bounding box center [90, 145] width 33 height 8
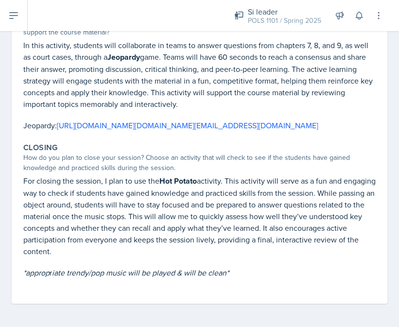
scroll to position [245, 0]
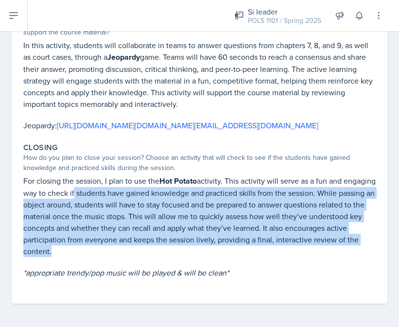
drag, startPoint x: 105, startPoint y: 197, endPoint x: 117, endPoint y: 269, distance: 73.0
click at [117, 269] on div "For closing the session, I plan to use the Hot Potato activity. This activity w…" at bounding box center [199, 231] width 352 height 113
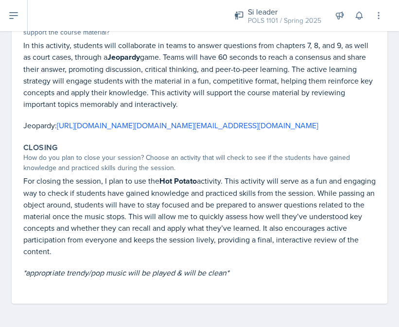
click at [118, 253] on p "For closing the session, I plan to use the Hot Potato activity. This activity w…" at bounding box center [199, 216] width 352 height 82
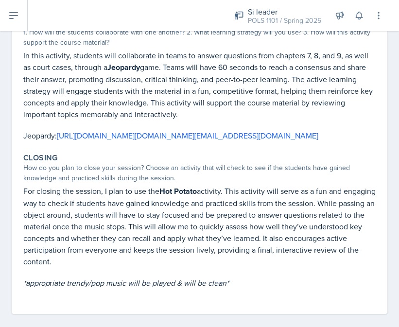
scroll to position [219, 0]
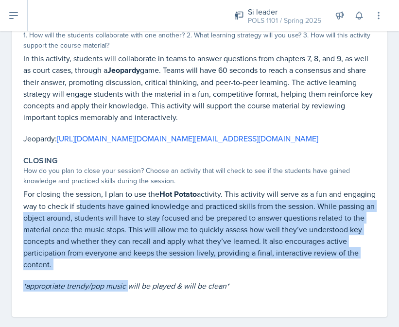
drag, startPoint x: 109, startPoint y: 221, endPoint x: 130, endPoint y: 299, distance: 81.4
click at [129, 299] on div "For closing the session, I plan to use the Hot Potato activity. This activity w…" at bounding box center [199, 244] width 352 height 113
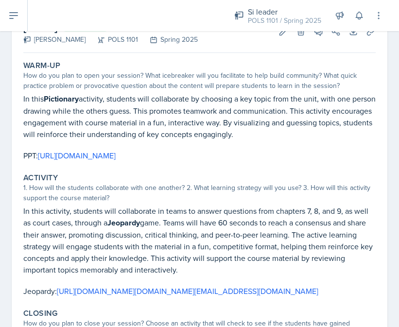
scroll to position [53, 0]
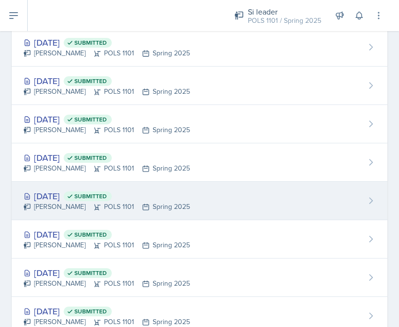
scroll to position [116, 0]
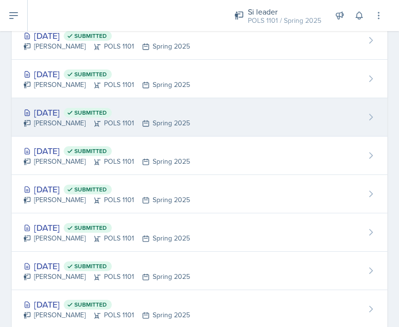
click at [107, 116] on span "Submitted" at bounding box center [90, 113] width 33 height 8
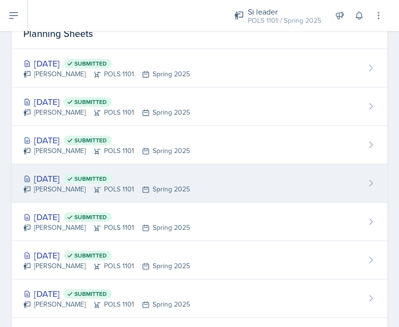
scroll to position [37, 0]
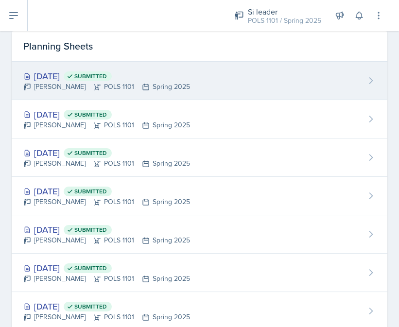
click at [116, 86] on div "Destiny Hopson POLS 1101 Spring 2025" at bounding box center [106, 87] width 167 height 10
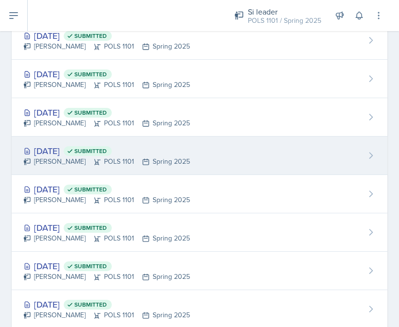
scroll to position [633, 0]
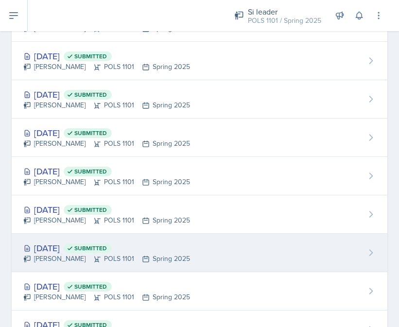
click at [151, 242] on div "Feb 12th, 2025 Submitted" at bounding box center [106, 248] width 167 height 13
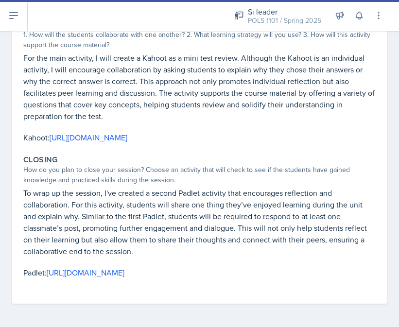
scroll to position [248, 0]
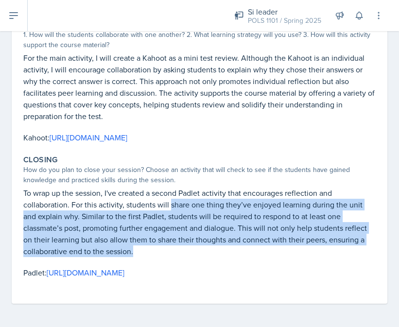
drag, startPoint x: 170, startPoint y: 202, endPoint x: 181, endPoint y: 263, distance: 61.8
click at [181, 263] on div "To wrap up the session, I've created a second Padlet activity that encourages r…" at bounding box center [199, 237] width 352 height 101
click at [181, 263] on p at bounding box center [199, 262] width 352 height 10
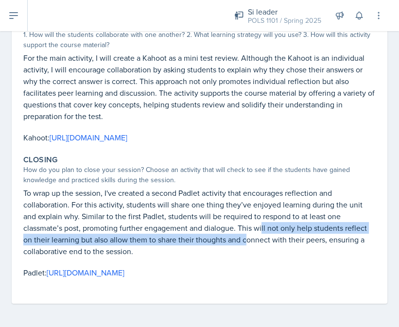
drag, startPoint x: 220, startPoint y: 228, endPoint x: 220, endPoint y: 244, distance: 15.6
click at [220, 244] on p "To wrap up the session, I've created a second Padlet activity that encourages r…" at bounding box center [199, 222] width 352 height 70
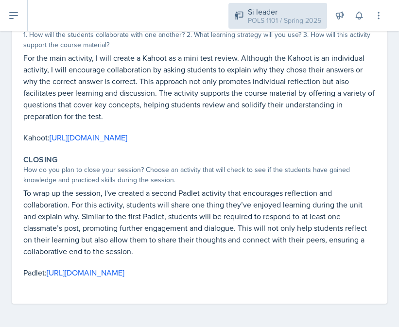
click at [256, 15] on div "Si leader" at bounding box center [284, 12] width 73 height 12
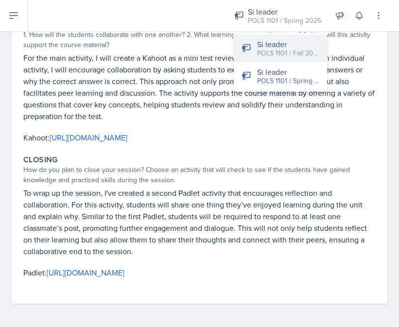
click at [269, 42] on div "Si leader" at bounding box center [288, 44] width 62 height 12
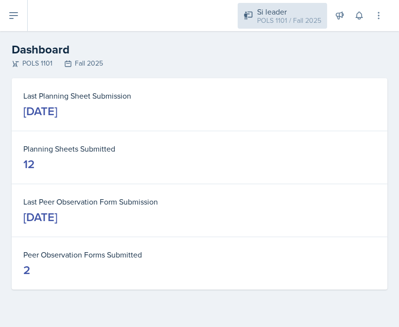
click at [289, 6] on div "Si leader" at bounding box center [289, 12] width 64 height 12
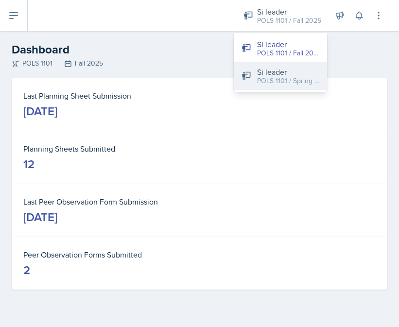
click at [284, 74] on div "Si leader" at bounding box center [288, 72] width 62 height 12
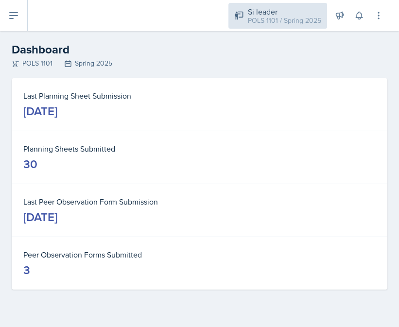
click at [281, 20] on div "POLS 1101 / Spring 2025" at bounding box center [284, 21] width 73 height 10
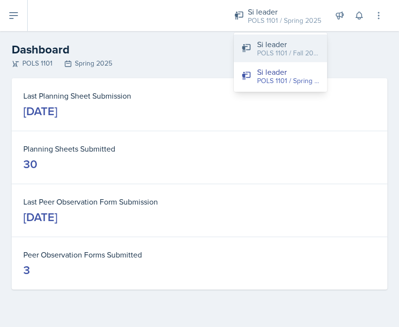
click at [281, 59] on button "Si leader POLS 1101 / Fall 2025" at bounding box center [280, 49] width 93 height 28
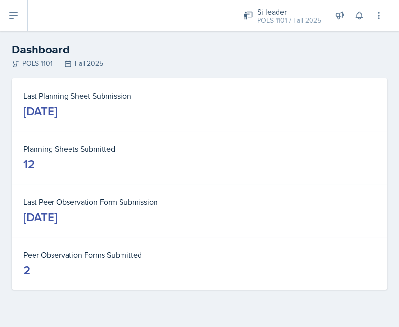
click at [14, 15] on icon at bounding box center [14, 16] width 12 height 12
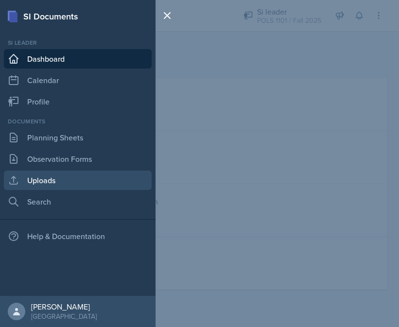
click at [68, 183] on link "Uploads" at bounding box center [78, 180] width 148 height 19
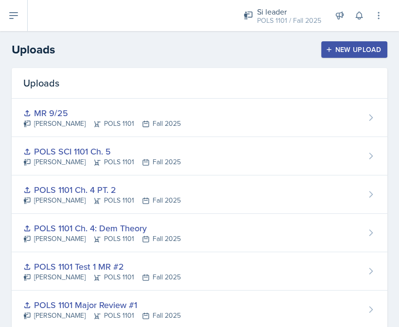
click at [337, 56] on button "New Upload" at bounding box center [354, 49] width 67 height 17
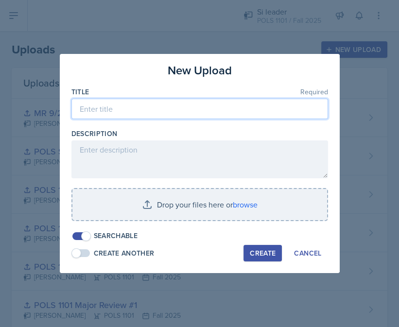
click at [242, 112] on input at bounding box center [199, 109] width 257 height 20
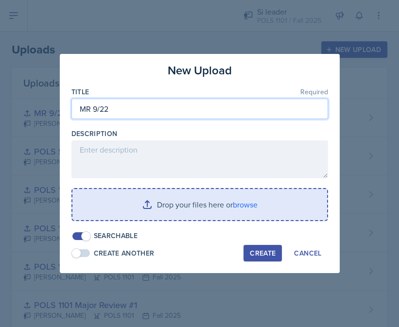
type input "MR 9/22"
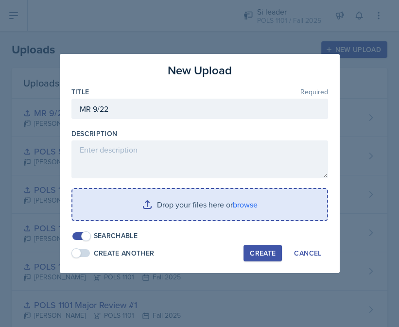
click at [244, 208] on input "file" at bounding box center [199, 204] width 255 height 31
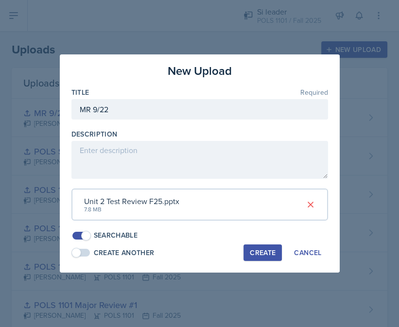
click at [270, 238] on div "New Upload Title Required MR 9/22 Description Unit 2 Test Review F25.pptx 7.8 M…" at bounding box center [200, 163] width 280 height 218
click at [264, 249] on div "Create" at bounding box center [263, 253] width 26 height 8
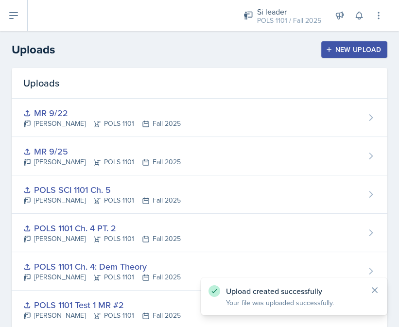
click at [16, 13] on icon at bounding box center [14, 16] width 8 height 6
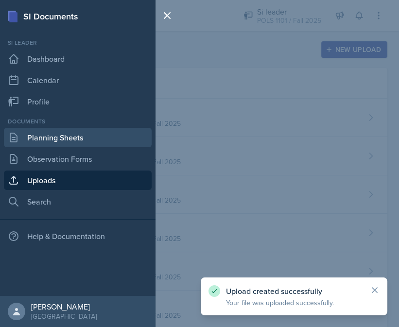
click at [77, 136] on link "Planning Sheets" at bounding box center [78, 137] width 148 height 19
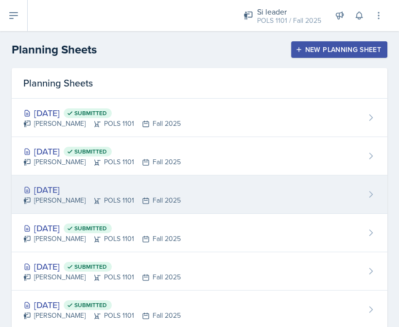
click at [139, 189] on div "Sep 22nd, 2025" at bounding box center [102, 189] width 158 height 13
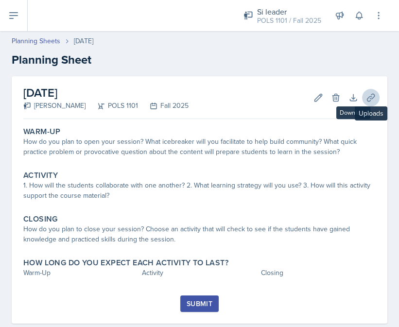
click at [374, 96] on icon at bounding box center [370, 97] width 7 height 7
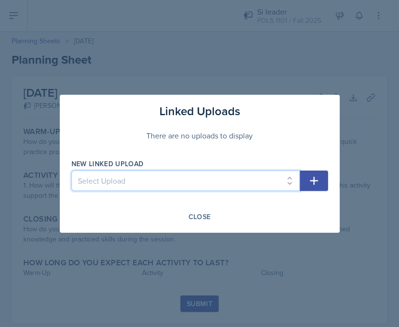
select select "1b5ebc8a-c394-418b-80e3-5d59ee1f2e9a"
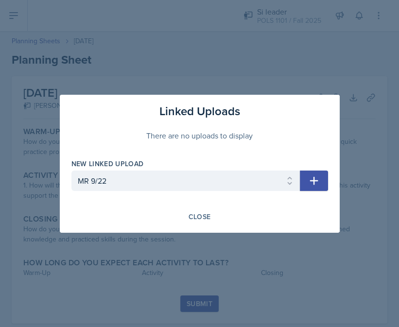
click at [315, 188] on button "button" at bounding box center [314, 181] width 28 height 20
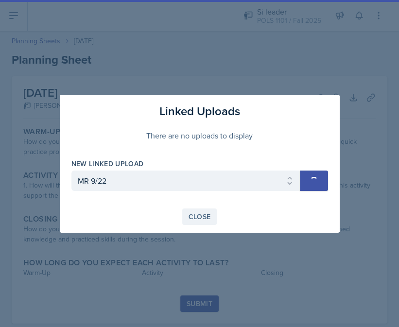
select select
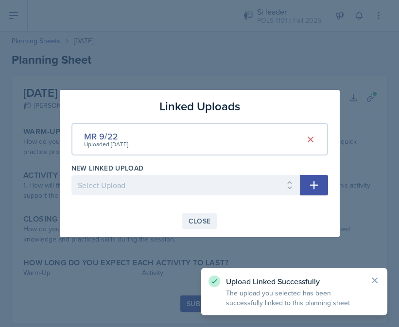
click at [206, 217] on div "Close" at bounding box center [200, 221] width 22 height 8
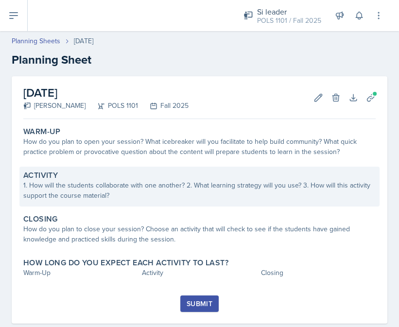
click at [224, 180] on div "1. How will the students collaborate with one another? 2. What learning strateg…" at bounding box center [199, 190] width 352 height 20
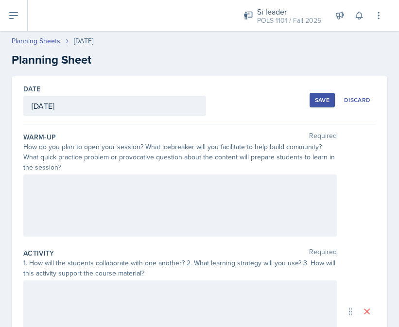
click at [197, 193] on div at bounding box center [180, 206] width 314 height 62
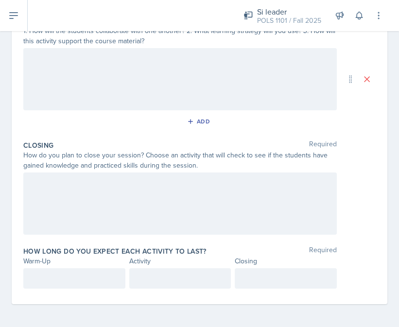
scroll to position [232, 0]
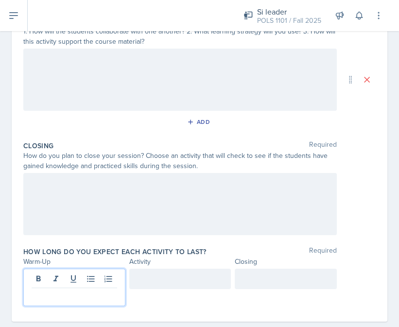
click at [102, 275] on div at bounding box center [74, 287] width 102 height 37
click at [162, 272] on div at bounding box center [180, 279] width 102 height 20
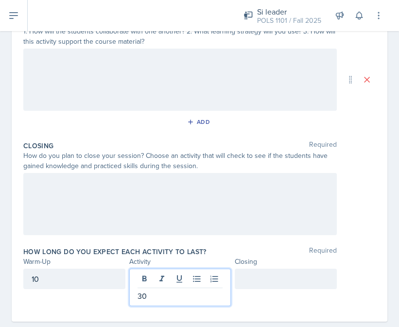
click at [162, 270] on div "30" at bounding box center [180, 287] width 102 height 37
click at [246, 279] on div at bounding box center [286, 279] width 102 height 20
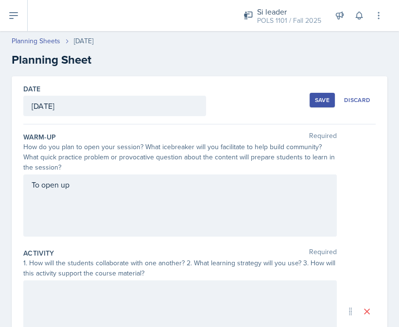
scroll to position [0, 0]
click at [165, 190] on div "To open up" at bounding box center [180, 206] width 314 height 62
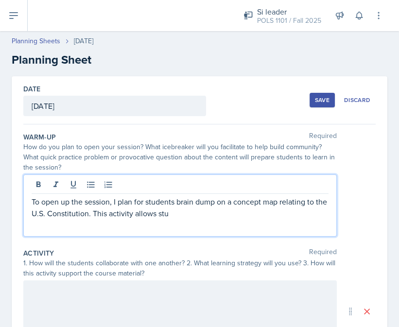
click at [90, 210] on p "To open up the session, I plan for students brain dump on a concept map relatin…" at bounding box center [180, 207] width 297 height 23
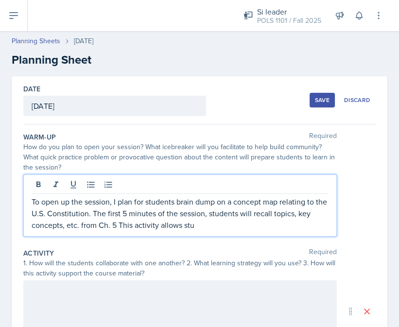
click at [123, 227] on p "To open up the session, I plan for students brain dump on a concept map relatin…" at bounding box center [180, 213] width 297 height 35
click at [218, 221] on p "To open up the session, I plan for students brain dump on a concept map relatin…" at bounding box center [180, 213] width 297 height 35
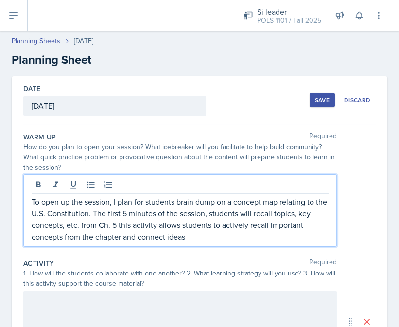
click at [167, 237] on p "To open up the session, I plan for students brain dump on a concept map relatin…" at bounding box center [180, 219] width 297 height 47
click at [236, 237] on p "To open up the session, I plan for students brain dump on a concept map relatin…" at bounding box center [180, 219] width 297 height 47
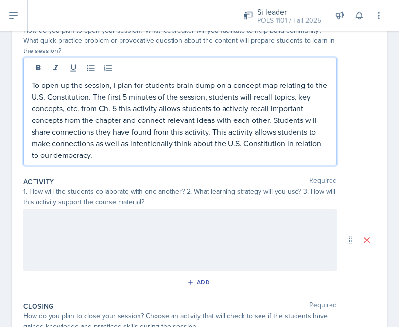
scroll to position [156, 0]
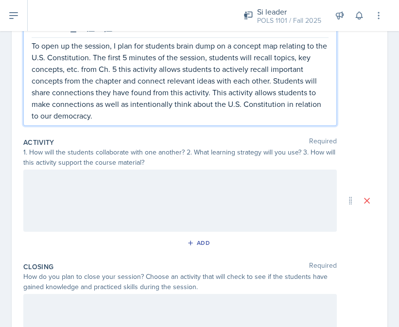
click at [224, 226] on div at bounding box center [180, 201] width 314 height 62
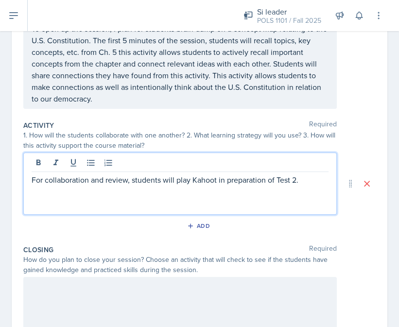
click at [213, 201] on div "For collaboration and review, students will play Kahoot in preparation of Test …" at bounding box center [180, 184] width 314 height 62
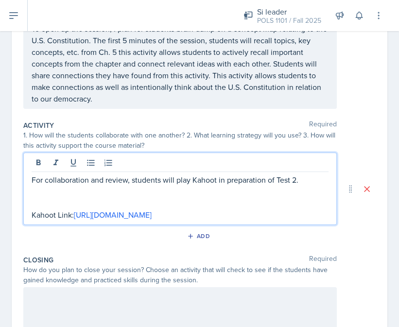
click at [311, 174] on p "For collaboration and review, students will play Kahoot in preparation of Test …" at bounding box center [180, 180] width 297 height 12
click at [307, 178] on p "For collaboration and review, students will play Kahoot in preparation of Test …" at bounding box center [180, 180] width 297 height 12
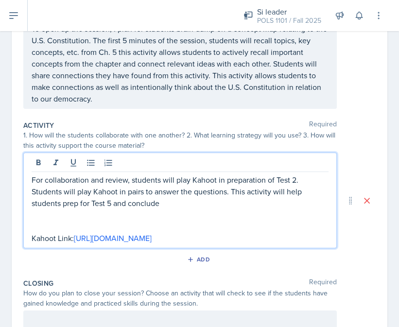
click at [110, 200] on p "For collaboration and review, students will play Kahoot in preparation of Test …" at bounding box center [180, 191] width 297 height 35
click at [112, 201] on p "For collaboration and review, students will play Kahoot in preparation of Test …" at bounding box center [180, 191] width 297 height 35
click at [162, 197] on p "For collaboration and review, students will play Kahoot in preparation of Test …" at bounding box center [180, 191] width 297 height 35
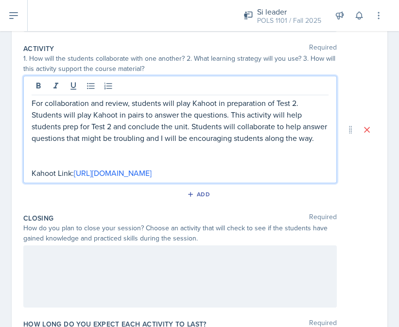
scroll to position [291, 0]
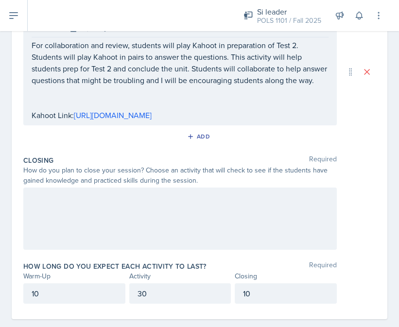
click at [115, 225] on div at bounding box center [180, 219] width 314 height 62
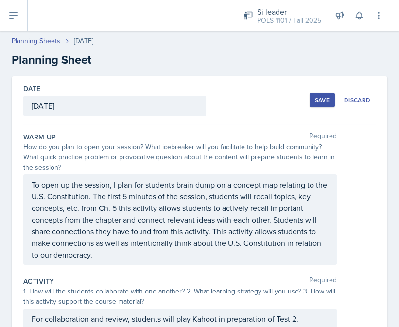
scroll to position [0, 0]
click at [315, 106] on button "Save" at bounding box center [322, 100] width 25 height 15
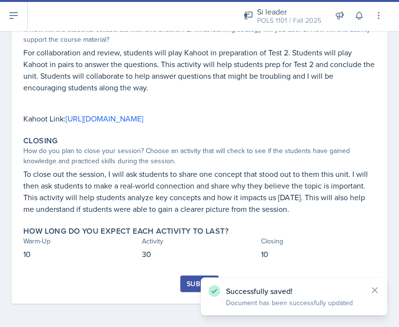
scroll to position [230, 0]
click at [192, 288] on div "Submit" at bounding box center [200, 284] width 26 height 8
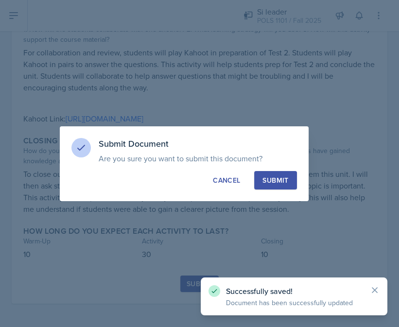
click at [283, 183] on div "Submit" at bounding box center [276, 180] width 26 height 10
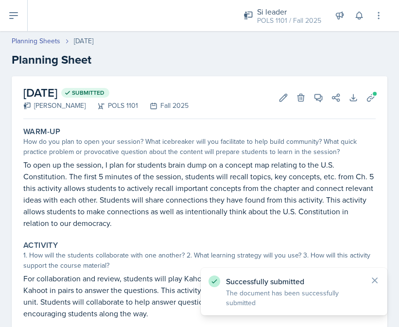
scroll to position [0, 0]
click at [34, 40] on link "Planning Sheets" at bounding box center [36, 41] width 49 height 10
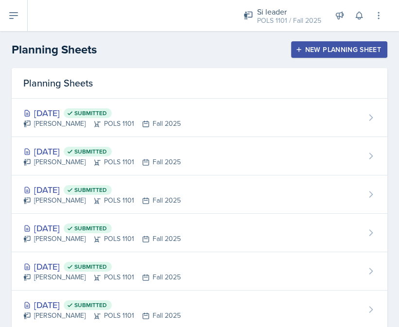
click at [307, 56] on button "New Planning Sheet" at bounding box center [339, 49] width 96 height 17
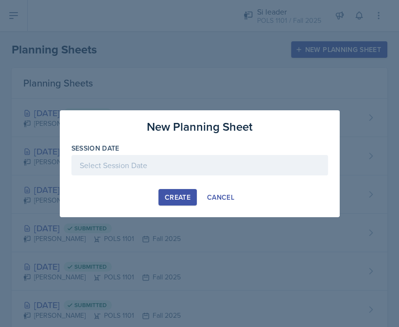
click at [196, 155] on div at bounding box center [199, 165] width 257 height 20
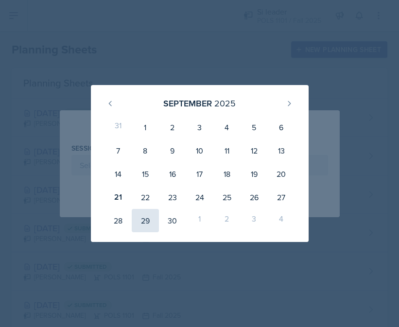
click at [148, 216] on div "29" at bounding box center [145, 220] width 27 height 23
type input "September 29th, 2025"
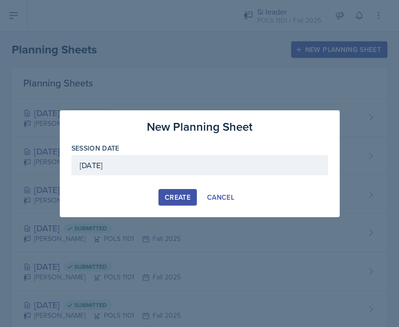
click at [175, 193] on div "Create" at bounding box center [178, 197] width 26 height 8
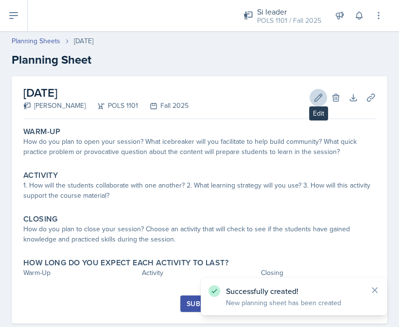
click at [321, 95] on icon at bounding box center [318, 97] width 7 height 7
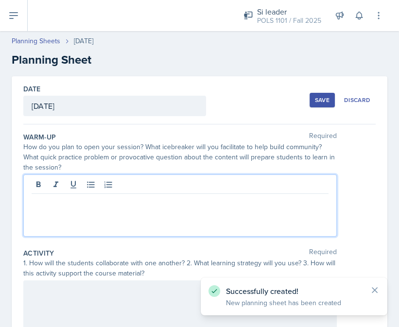
click at [227, 180] on div at bounding box center [180, 206] width 314 height 62
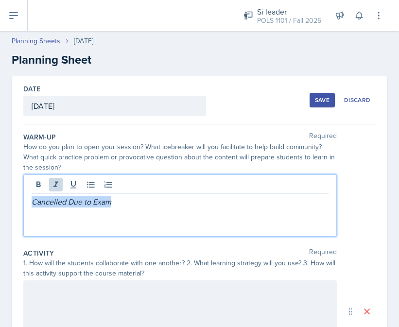
drag, startPoint x: 126, startPoint y: 203, endPoint x: 13, endPoint y: 199, distance: 112.8
click at [13, 199] on div "Date September 29th, 2025 September 2025 31 1 2 3 4 5 6 7 8 9 10 11 12 13 14 15…" at bounding box center [200, 306] width 376 height 460
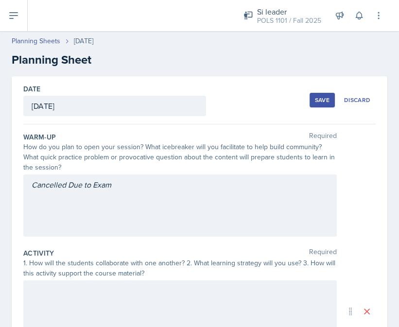
click at [90, 201] on div "Cancelled Due to Exam" at bounding box center [180, 206] width 314 height 62
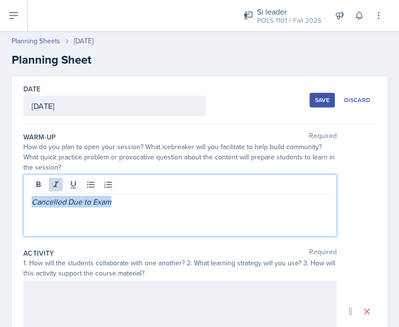
click at [88, 205] on em "Cancelled Due to Exam" at bounding box center [72, 201] width 80 height 11
click at [90, 201] on em "Cancelled Due to Exam" at bounding box center [72, 201] width 80 height 11
drag, startPoint x: 91, startPoint y: 201, endPoint x: 117, endPoint y: 201, distance: 25.8
click at [117, 201] on p "Cancelled Due to Exam" at bounding box center [180, 202] width 297 height 12
drag, startPoint x: 175, startPoint y: 204, endPoint x: 15, endPoint y: 204, distance: 159.9
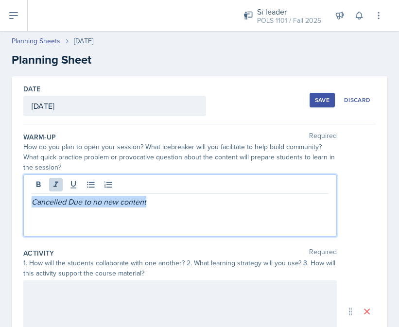
click at [15, 204] on div "Date September 29th, 2025 September 2025 31 1 2 3 4 5 6 7 8 9 10 11 12 13 14 15…" at bounding box center [200, 306] width 376 height 460
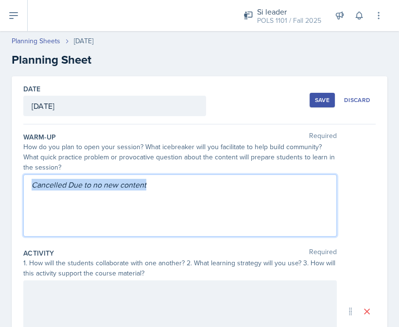
copy em "Cancelled Due to no new content"
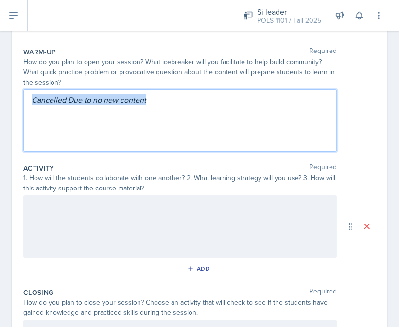
scroll to position [106, 0]
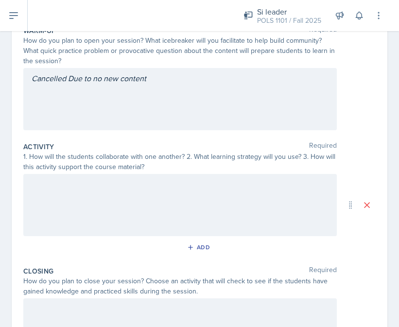
click at [141, 192] on div at bounding box center [180, 205] width 314 height 62
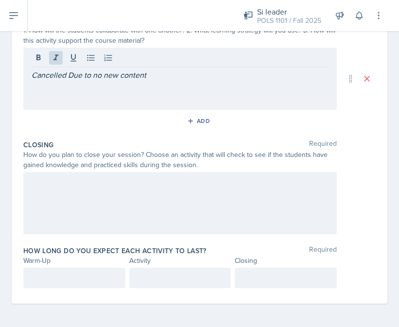
scroll to position [232, 0]
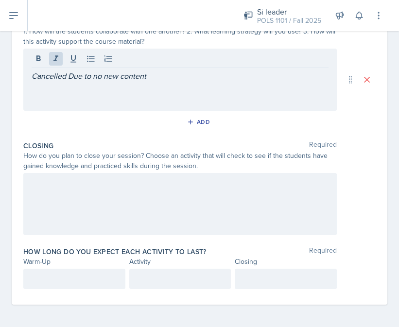
click at [139, 188] on div at bounding box center [180, 204] width 314 height 62
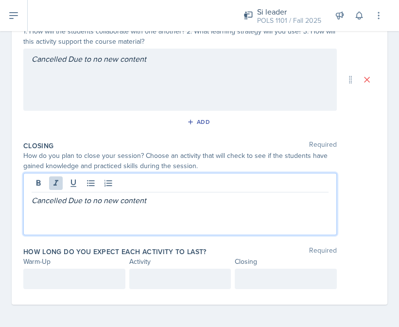
click at [84, 270] on div at bounding box center [74, 279] width 102 height 20
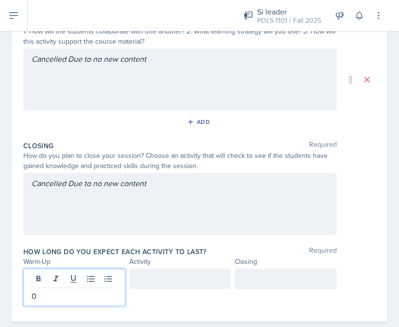
click at [169, 279] on div at bounding box center [180, 279] width 102 height 20
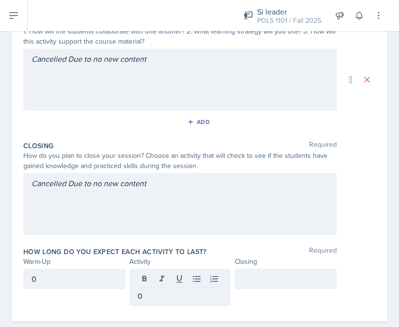
click at [233, 283] on div "0 0" at bounding box center [180, 287] width 314 height 37
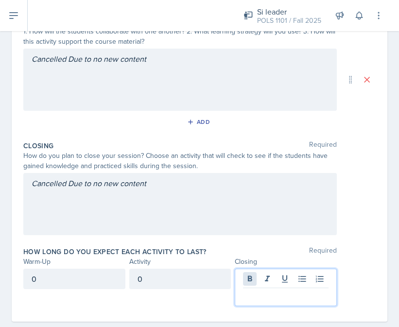
click at [246, 282] on div at bounding box center [286, 287] width 102 height 37
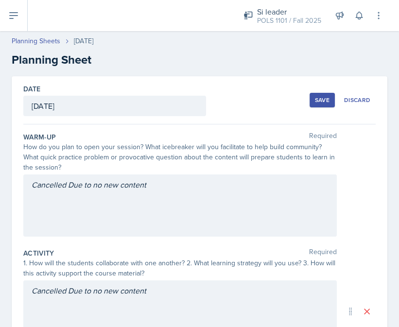
scroll to position [0, 0]
click at [324, 103] on div "Save" at bounding box center [322, 100] width 15 height 8
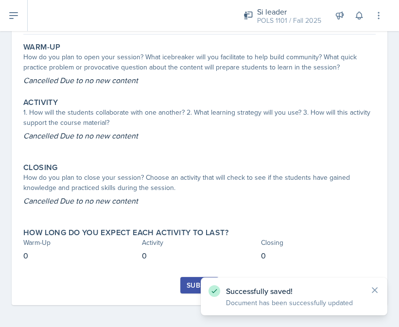
scroll to position [84, 0]
click at [190, 288] on button "Submit" at bounding box center [199, 286] width 38 height 17
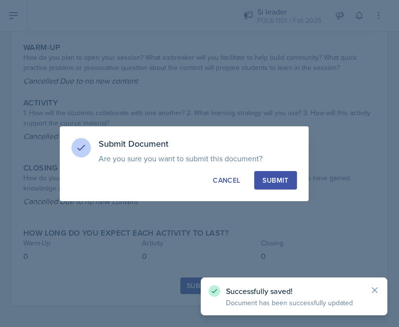
click at [294, 186] on button "Submit" at bounding box center [275, 180] width 42 height 18
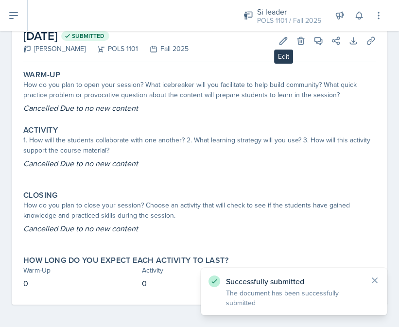
scroll to position [56, 0]
